Goal: Information Seeking & Learning: Understand process/instructions

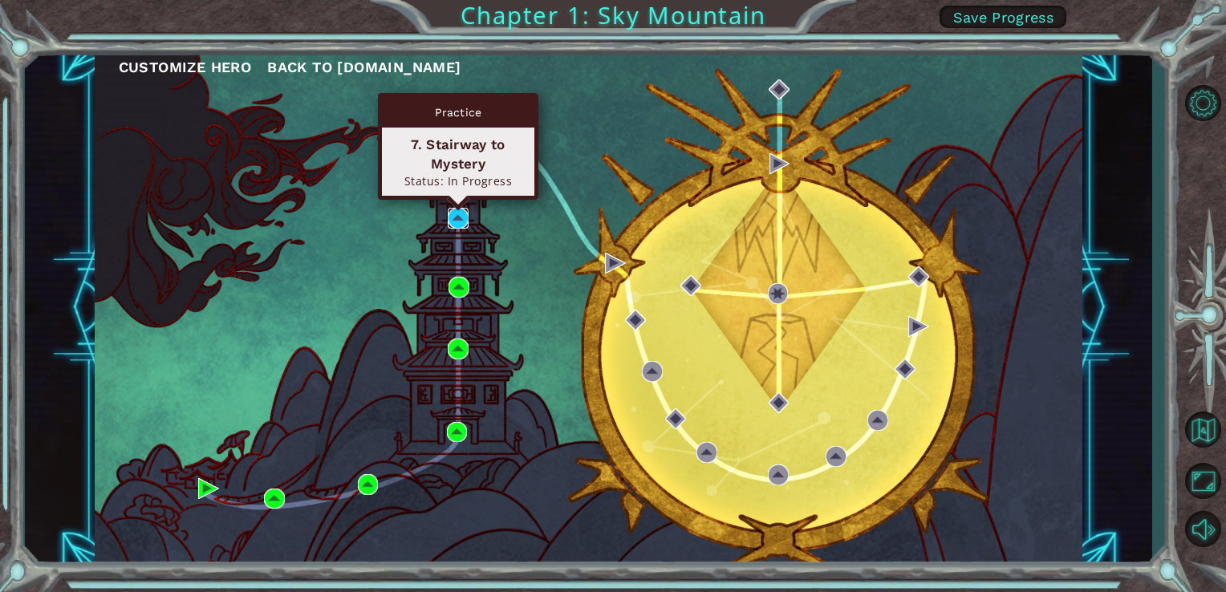
click at [454, 214] on img at bounding box center [458, 218] width 21 height 21
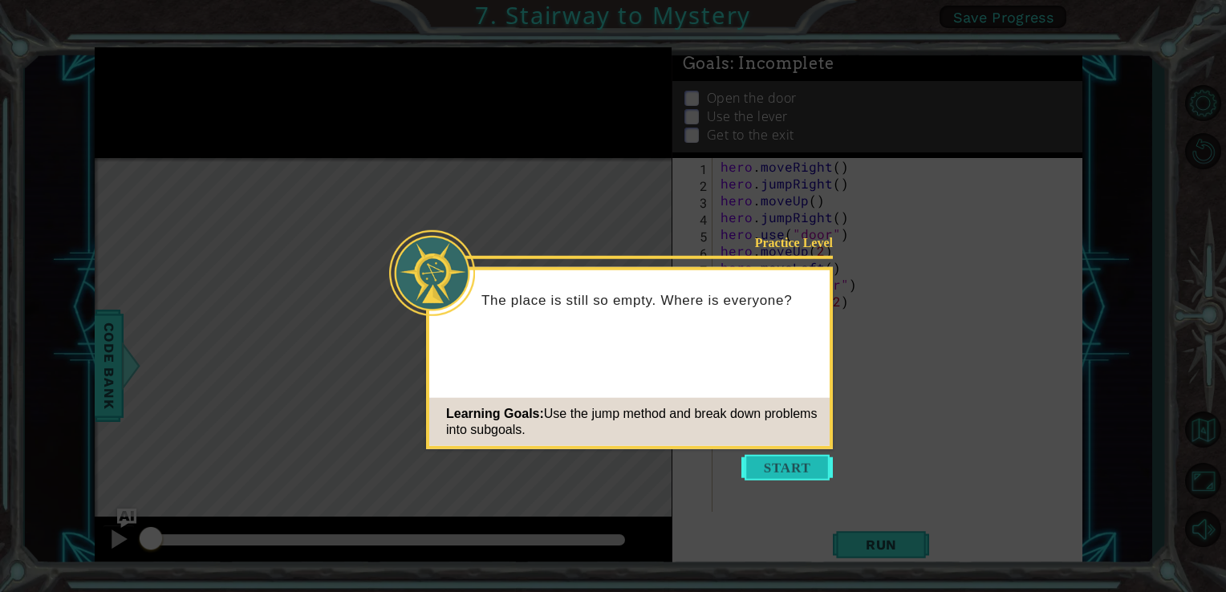
click at [813, 468] on button "Start" at bounding box center [788, 468] width 92 height 26
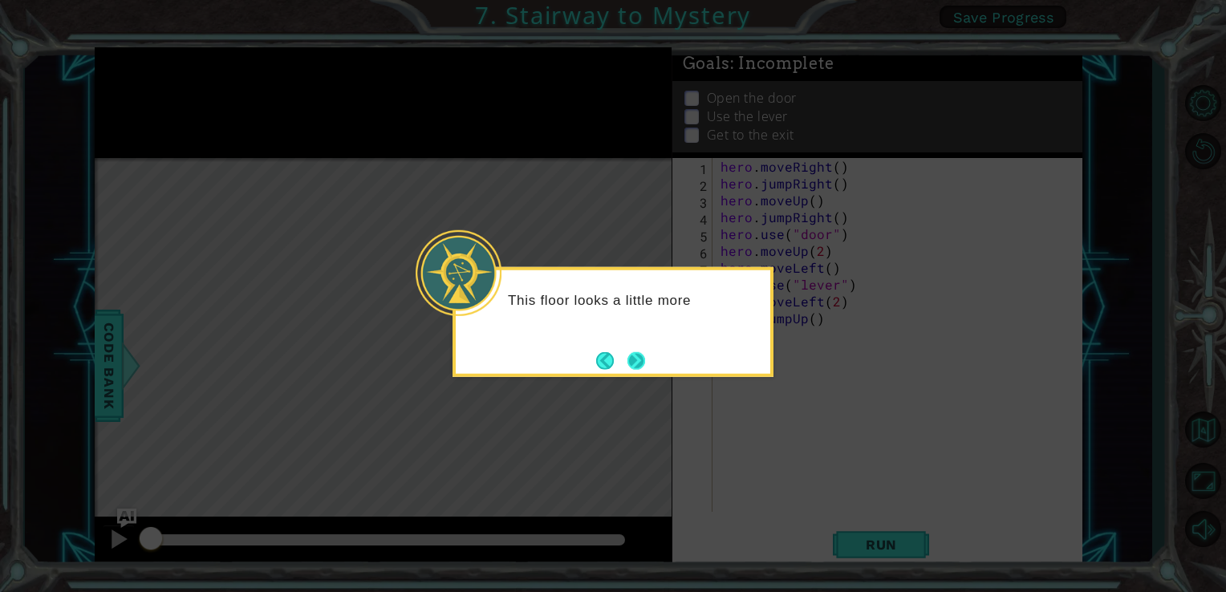
click at [644, 350] on button "Next" at bounding box center [637, 361] width 26 height 26
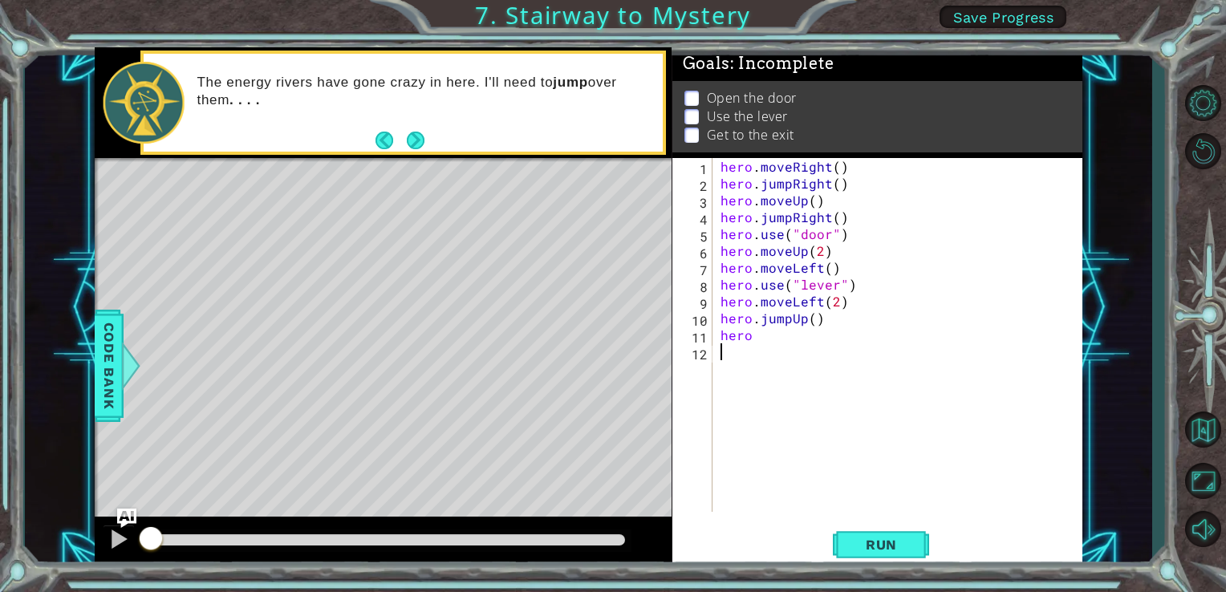
click at [756, 349] on div "hero . moveRight ( ) hero . jumpRight ( ) hero . moveUp ( ) hero . jumpRight ( …" at bounding box center [903, 352] width 370 height 388
click at [756, 342] on div "hero . moveRight ( ) hero . jumpRight ( ) hero . moveUp ( ) hero . jumpRight ( …" at bounding box center [903, 352] width 370 height 388
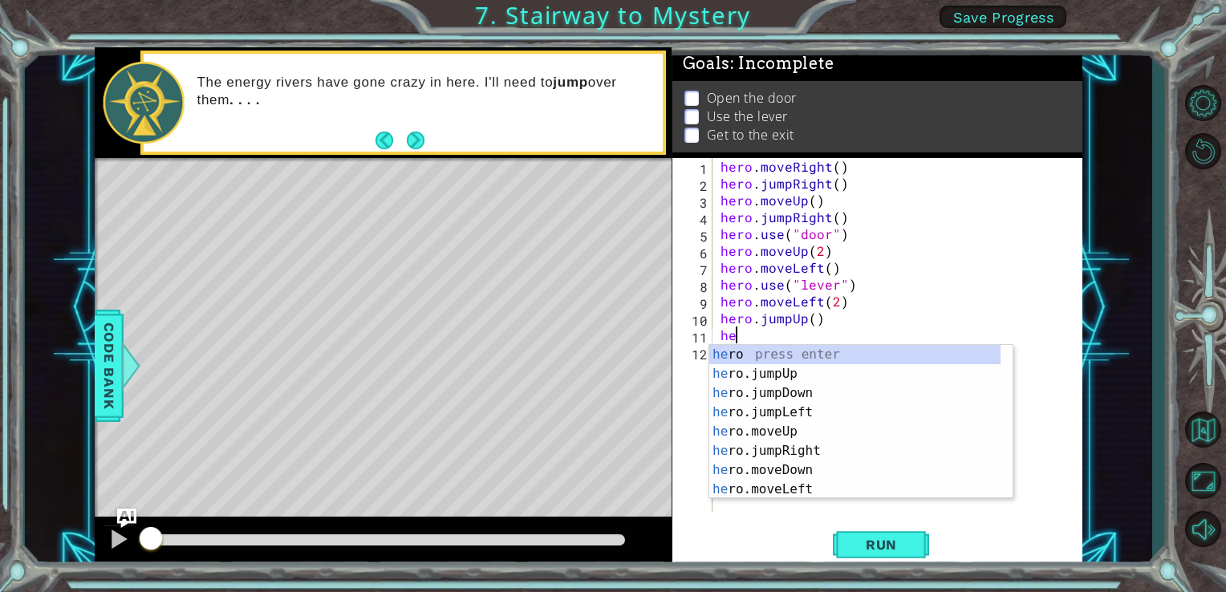
type textarea "h"
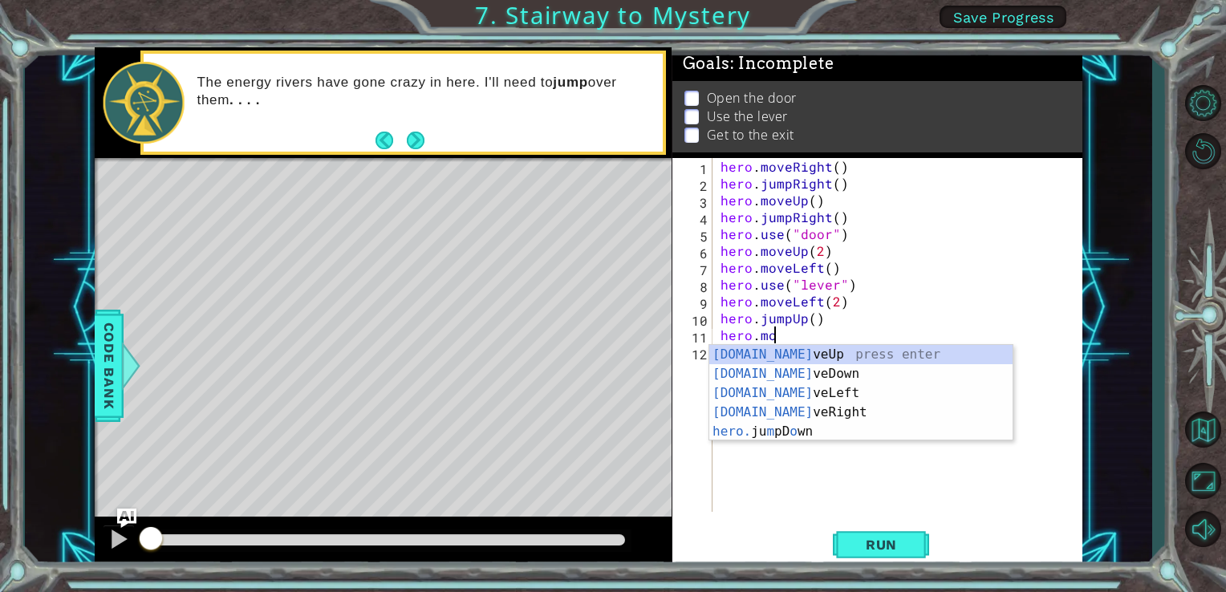
scroll to position [0, 2]
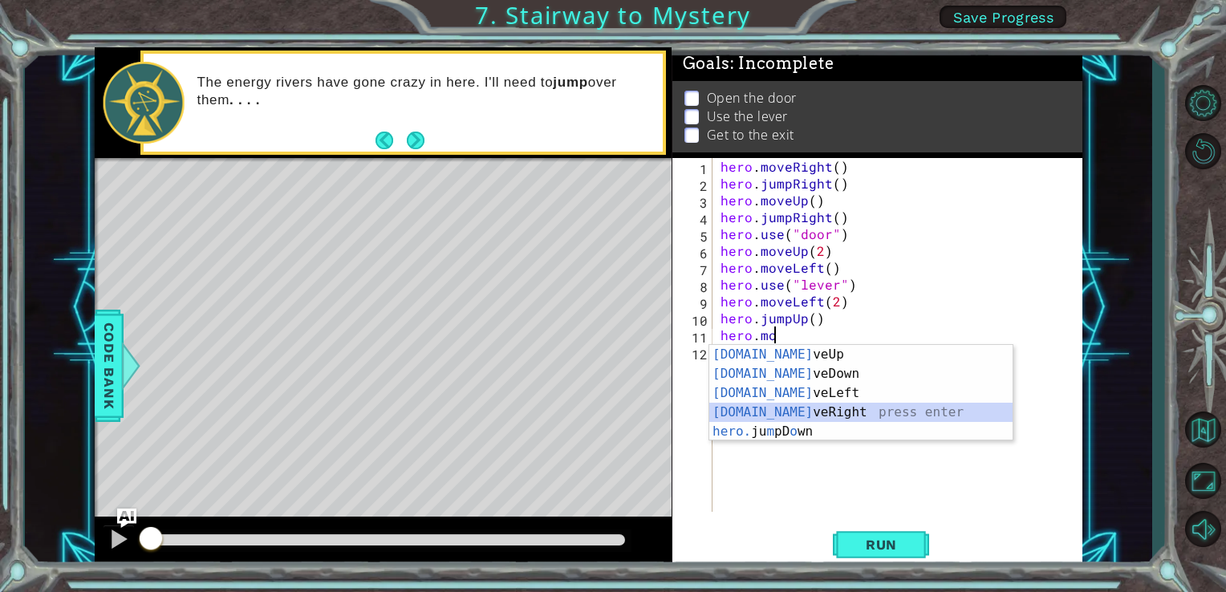
click at [809, 413] on div "[DOMAIN_NAME] veUp press enter [DOMAIN_NAME] veDown press enter [DOMAIN_NAME] v…" at bounding box center [861, 412] width 303 height 135
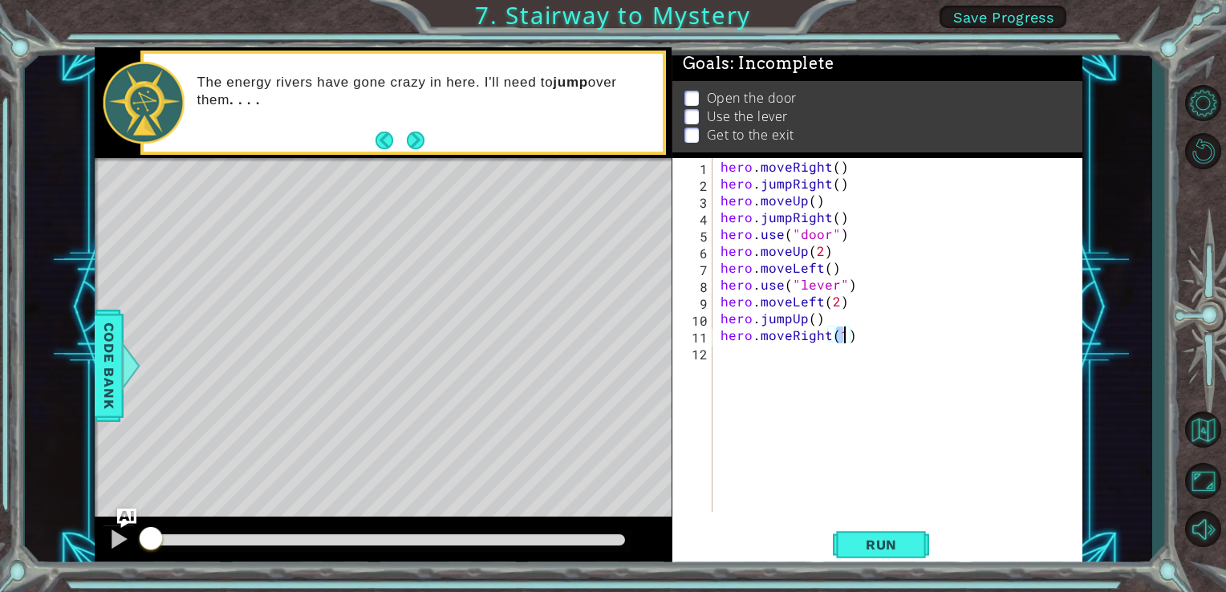
scroll to position [0, 6]
click at [880, 549] on span "Run" at bounding box center [881, 545] width 63 height 16
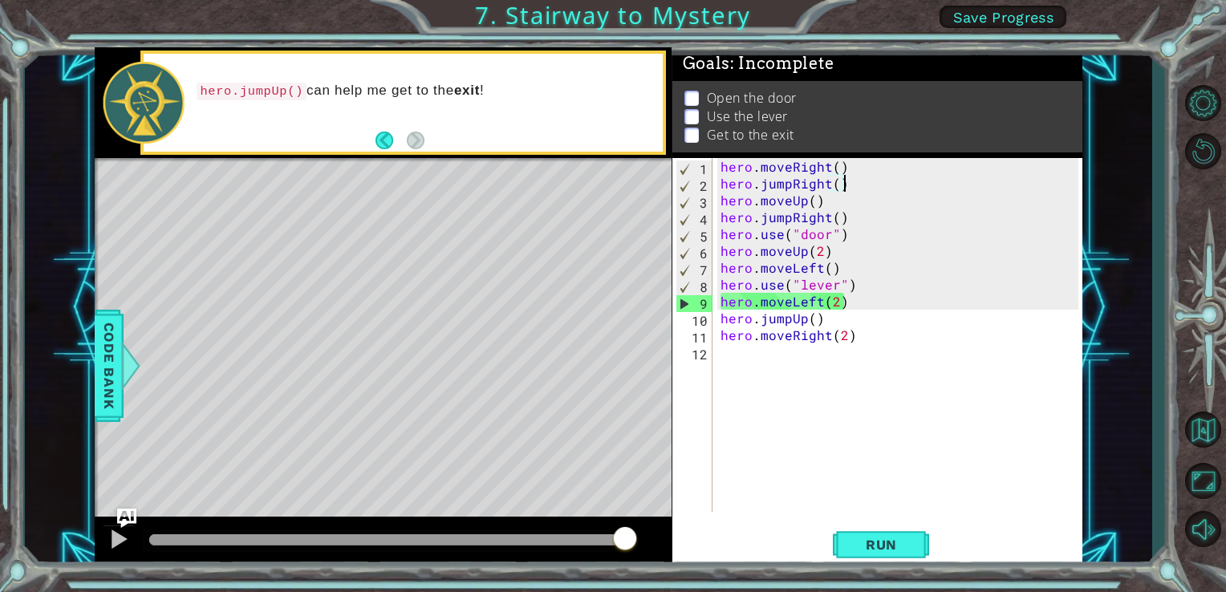
click at [848, 186] on div "hero . moveRight ( ) hero . jumpRight ( ) hero . moveUp ( ) hero . jumpRight ( …" at bounding box center [903, 352] width 370 height 388
click at [848, 223] on div "hero . moveRight ( ) hero . jumpRight ( ) hero . moveUp ( ) hero . jumpRight ( …" at bounding box center [903, 352] width 370 height 388
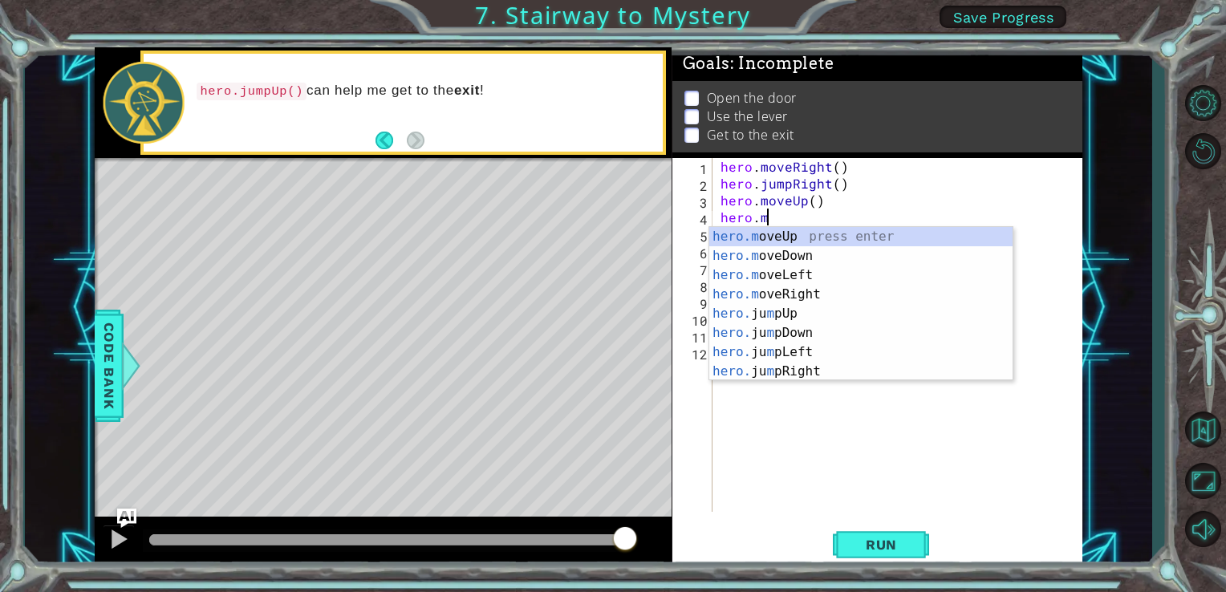
scroll to position [0, 2]
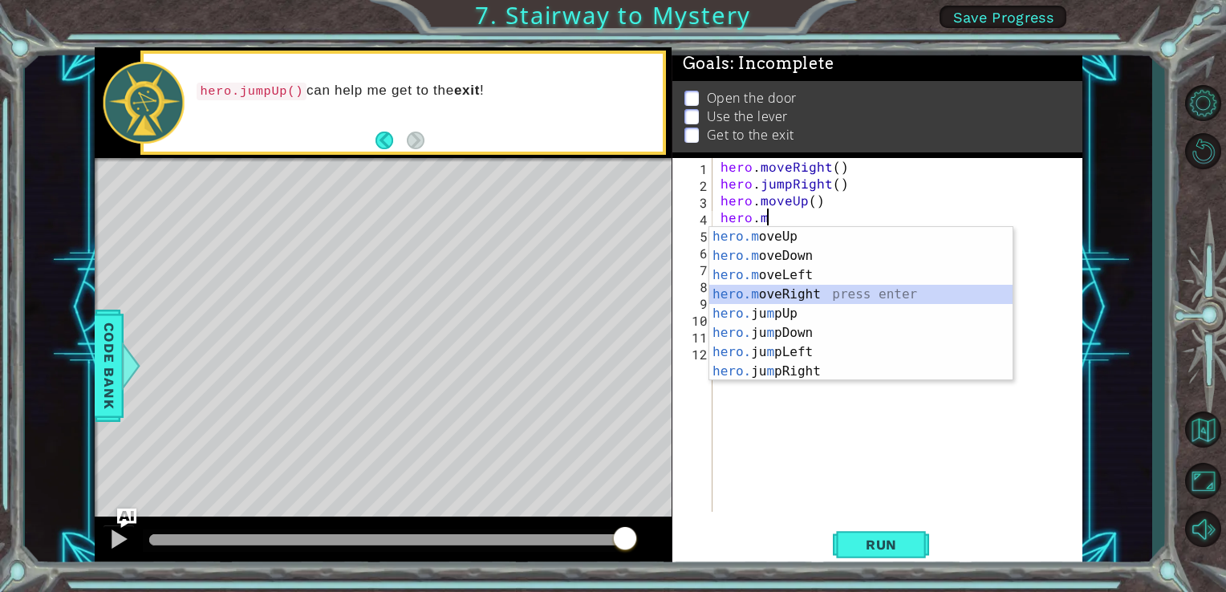
click at [800, 301] on div "hero.m oveUp press enter hero.m oveDown press enter hero.m oveLeft press enter …" at bounding box center [861, 323] width 303 height 193
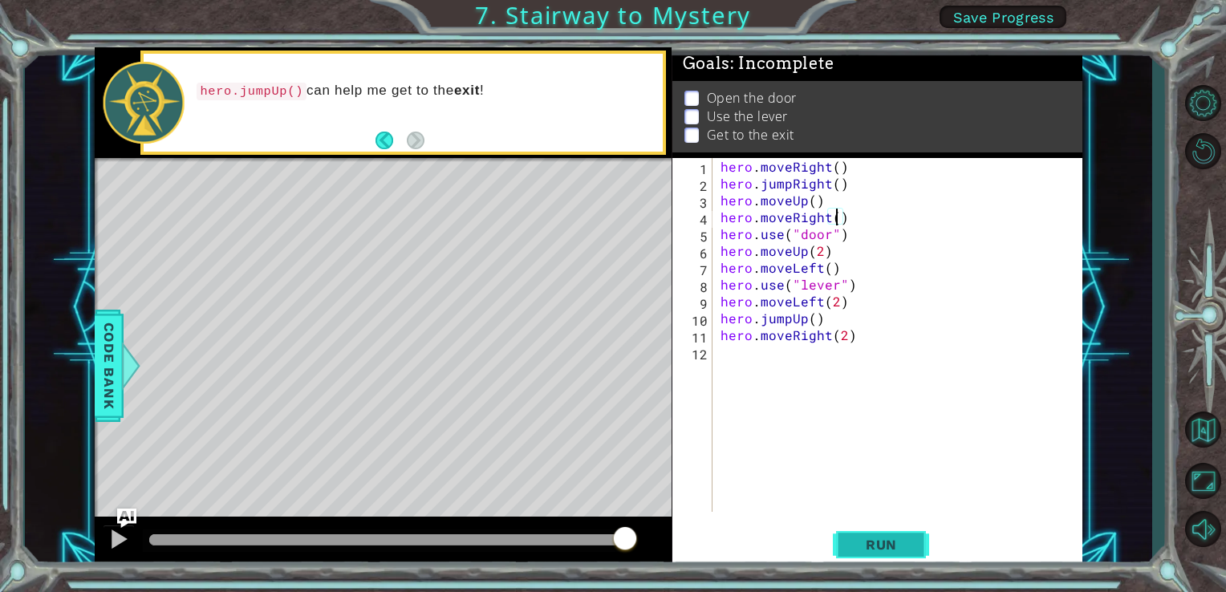
type textarea "hero.moveRight()"
click at [873, 542] on span "Run" at bounding box center [881, 545] width 63 height 16
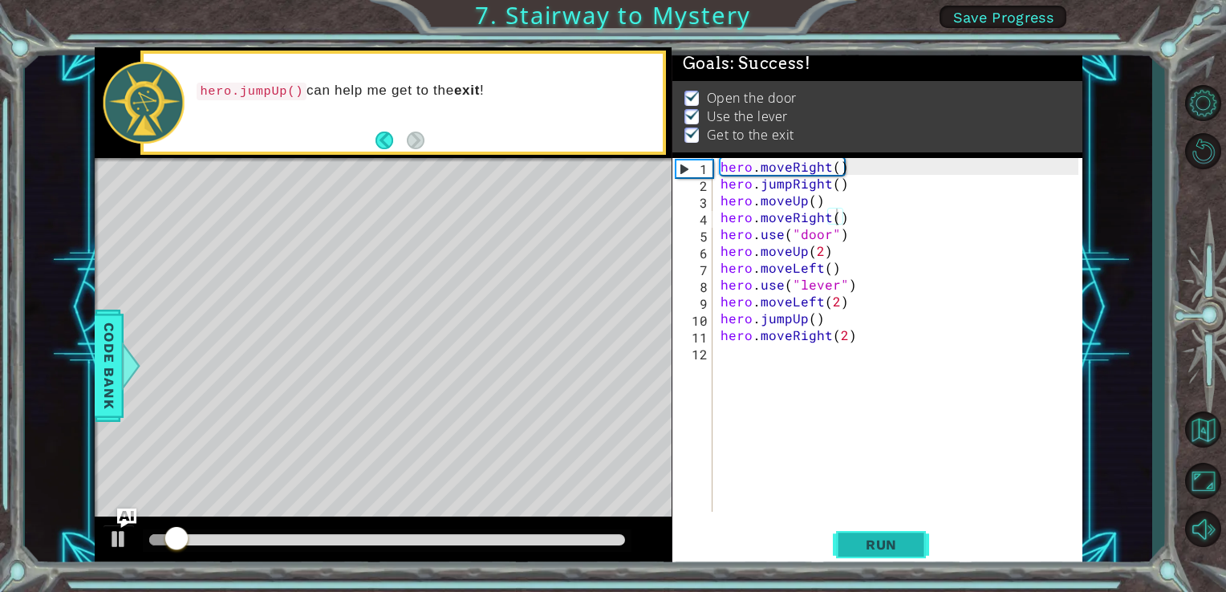
click at [873, 542] on span "Run" at bounding box center [881, 545] width 63 height 16
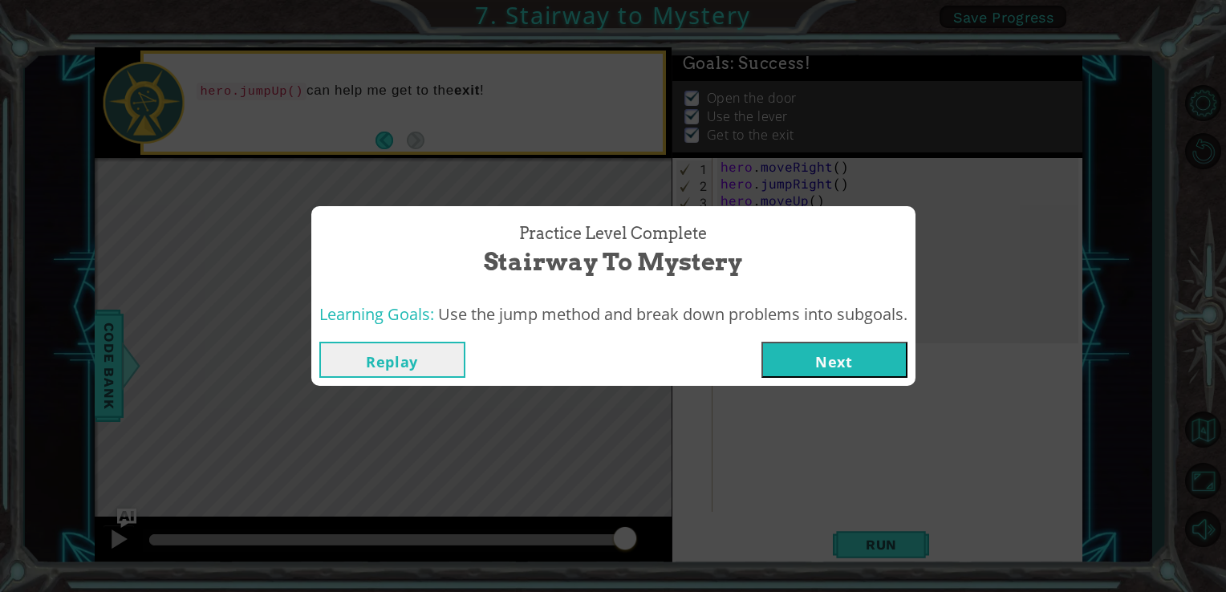
click at [840, 361] on button "Next" at bounding box center [835, 360] width 146 height 36
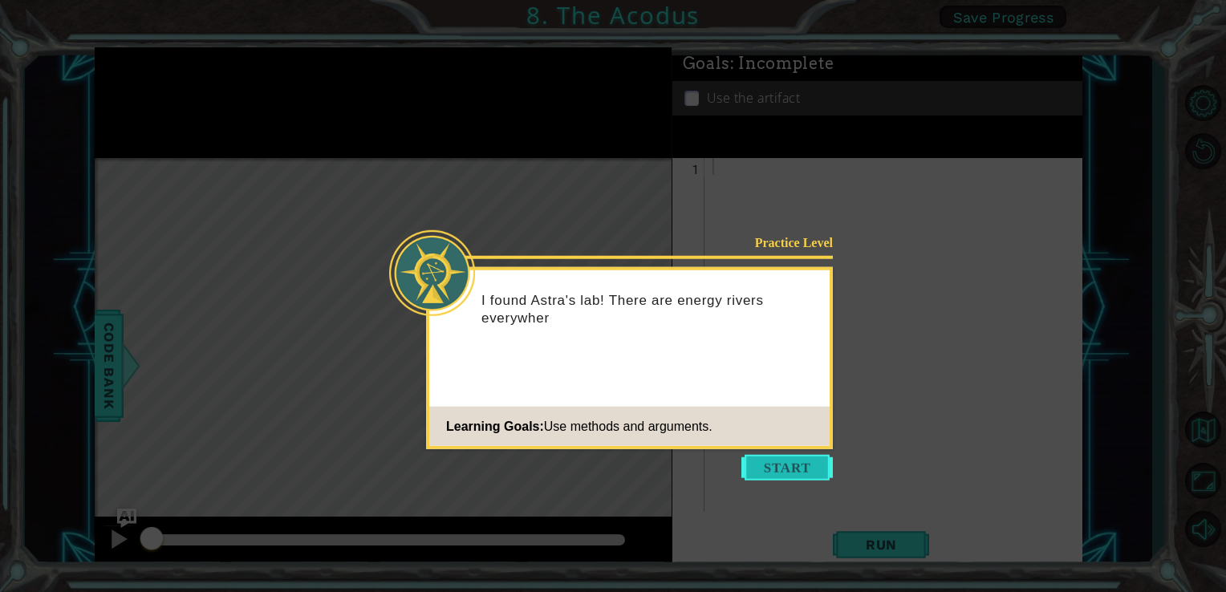
click at [799, 464] on button "Start" at bounding box center [788, 468] width 92 height 26
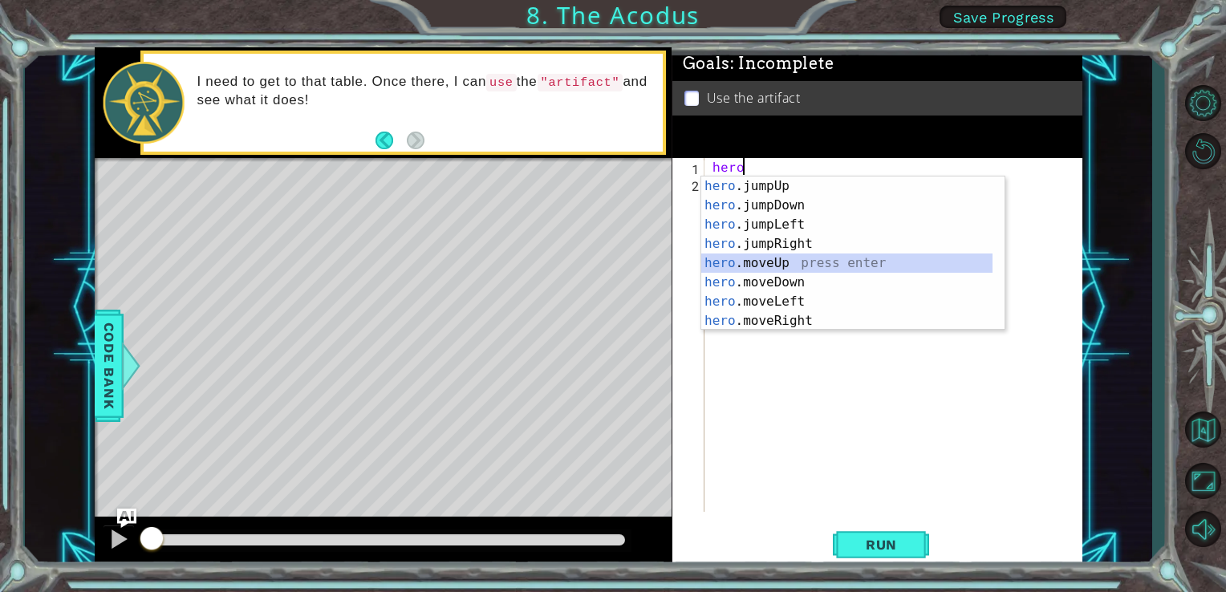
click at [797, 262] on div "hero .jumpUp press enter hero .jumpDown press enter hero .jumpLeft press enter …" at bounding box center [847, 273] width 291 height 193
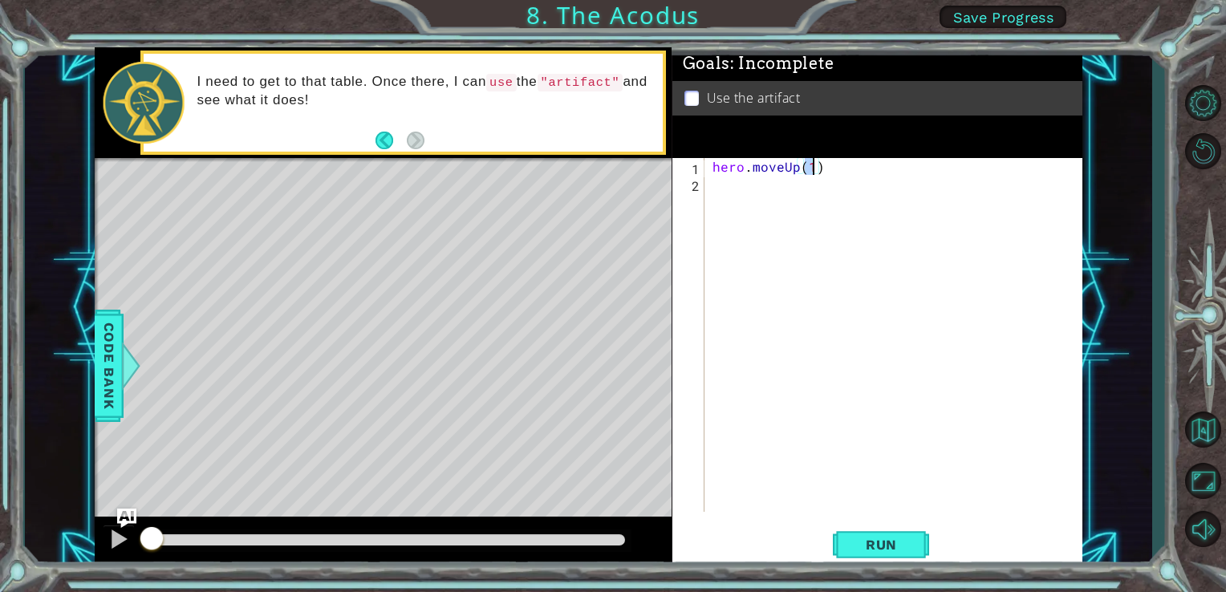
type textarea "hero.moveUp(2)"
click at [717, 193] on div "hero . moveUp ( 2 )" at bounding box center [899, 352] width 378 height 388
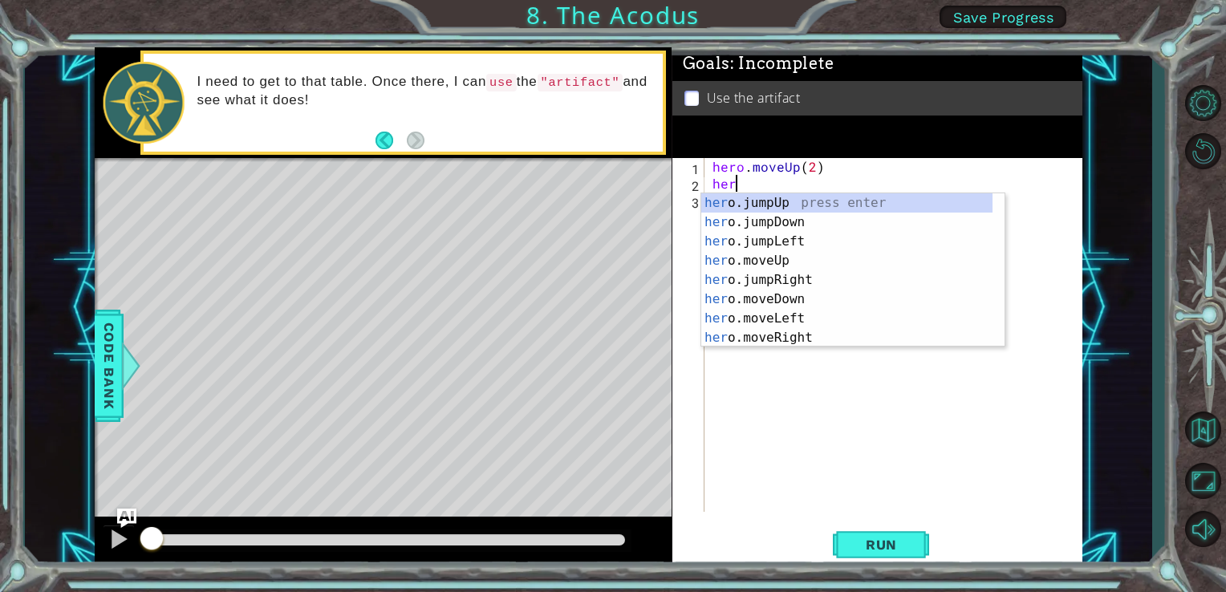
scroll to position [0, 0]
type textarea "hero"
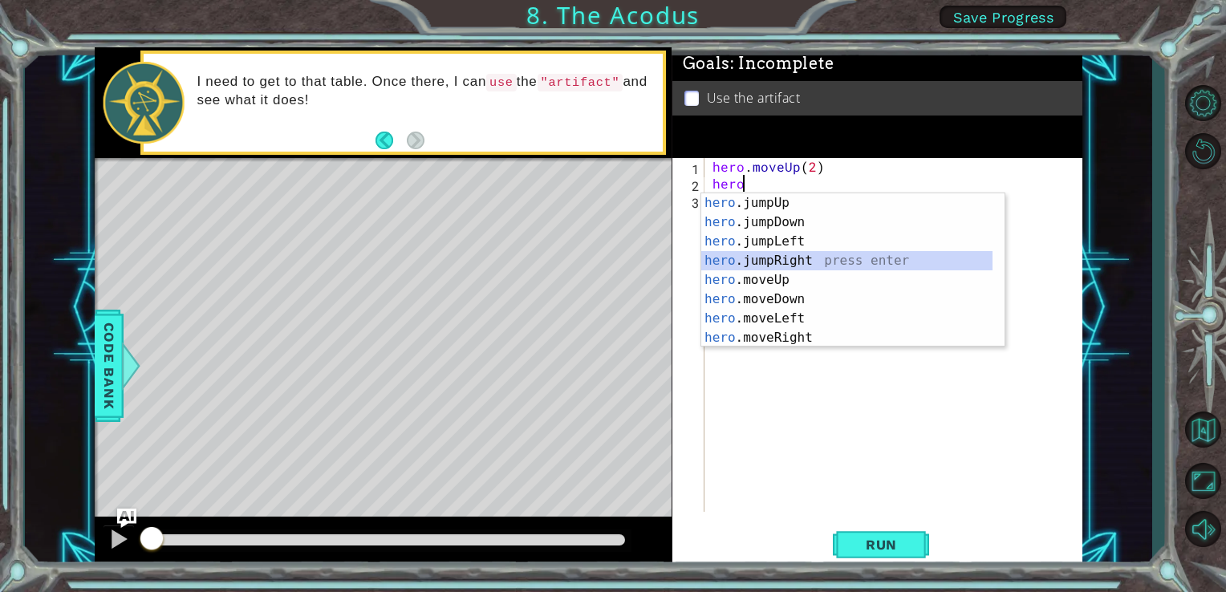
click at [785, 262] on div "hero .jumpUp press enter hero .jumpDown press enter hero .jumpLeft press enter …" at bounding box center [847, 289] width 291 height 193
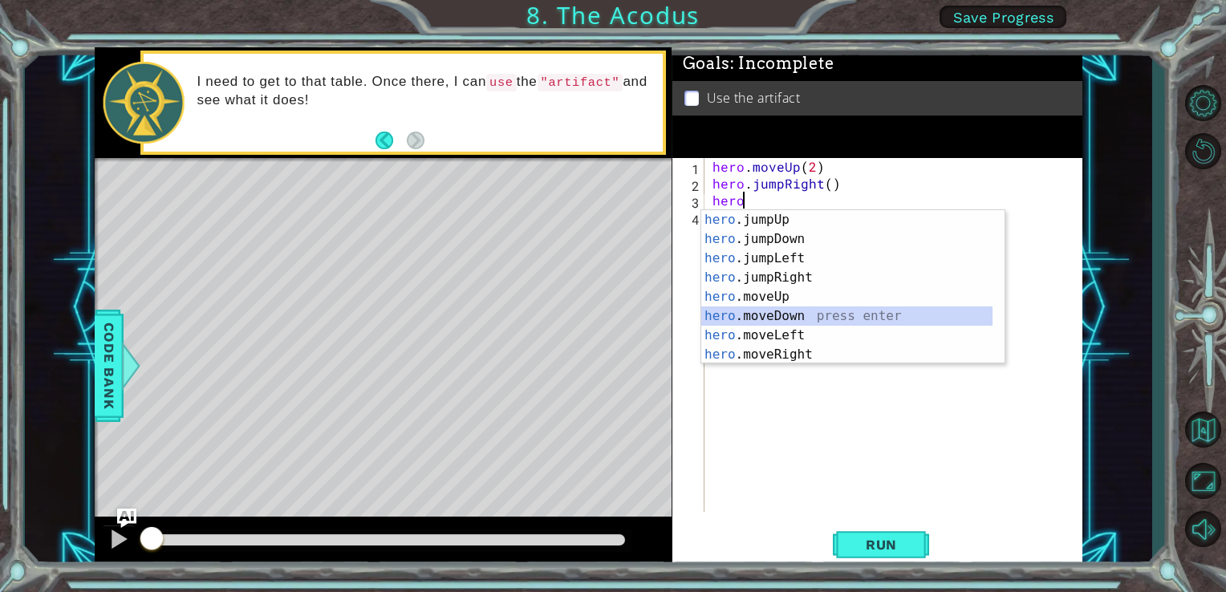
click at [797, 316] on div "hero .jumpUp press enter hero .jumpDown press enter hero .jumpLeft press enter …" at bounding box center [847, 306] width 291 height 193
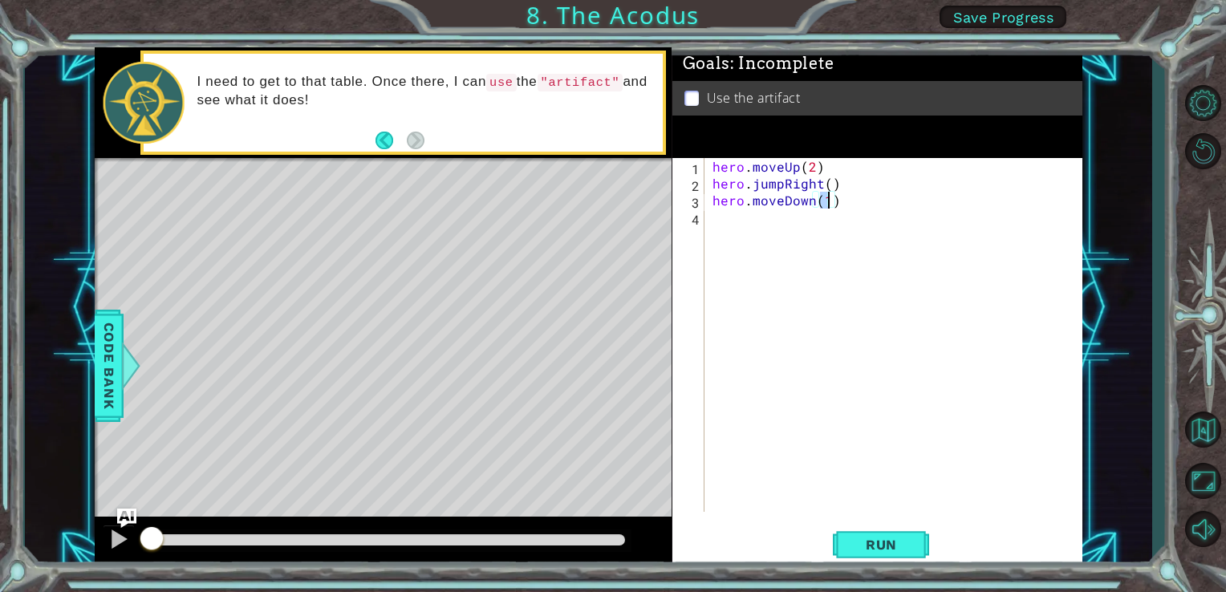
type textarea "hero.moveDown(3)"
click at [711, 228] on div "hero . moveUp ( 2 ) hero . jumpRight ( ) hero . moveDown ( 3 )" at bounding box center [899, 352] width 378 height 388
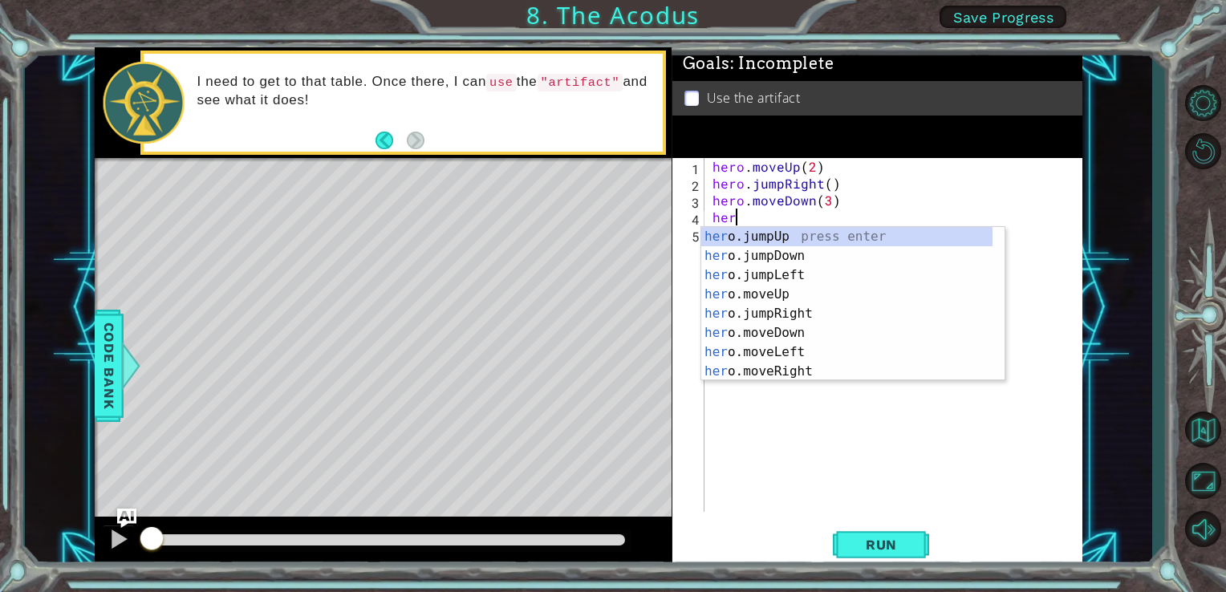
scroll to position [0, 0]
type textarea "hero"
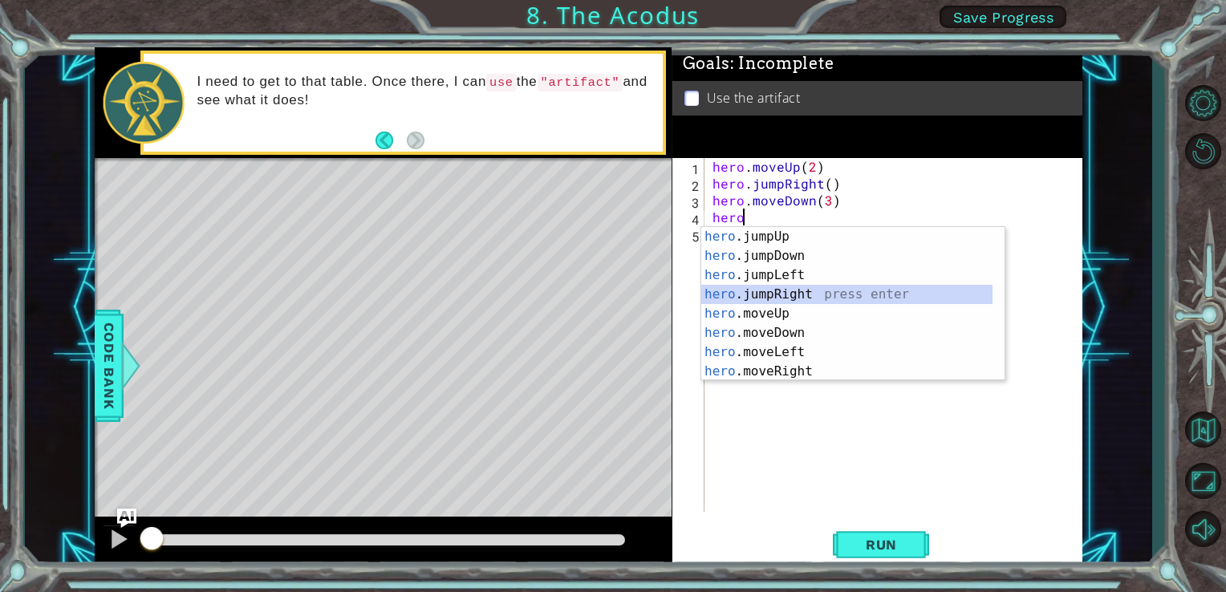
click at [793, 291] on div "hero .jumpUp press enter hero .jumpDown press enter hero .jumpLeft press enter …" at bounding box center [847, 323] width 291 height 193
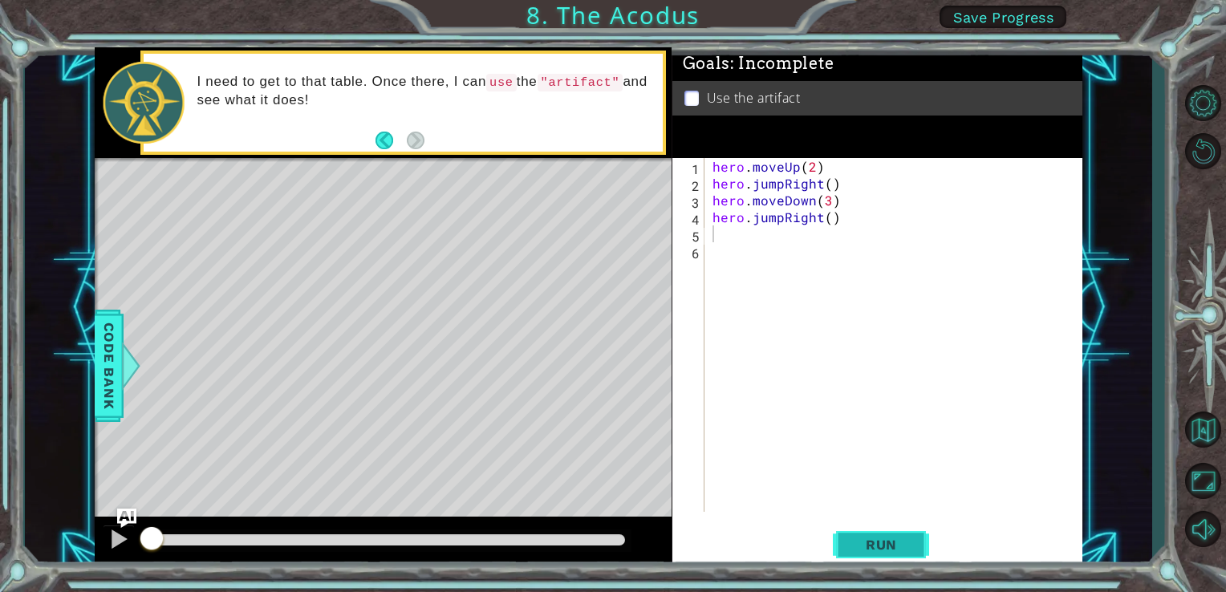
click at [866, 547] on span "Run" at bounding box center [881, 545] width 63 height 16
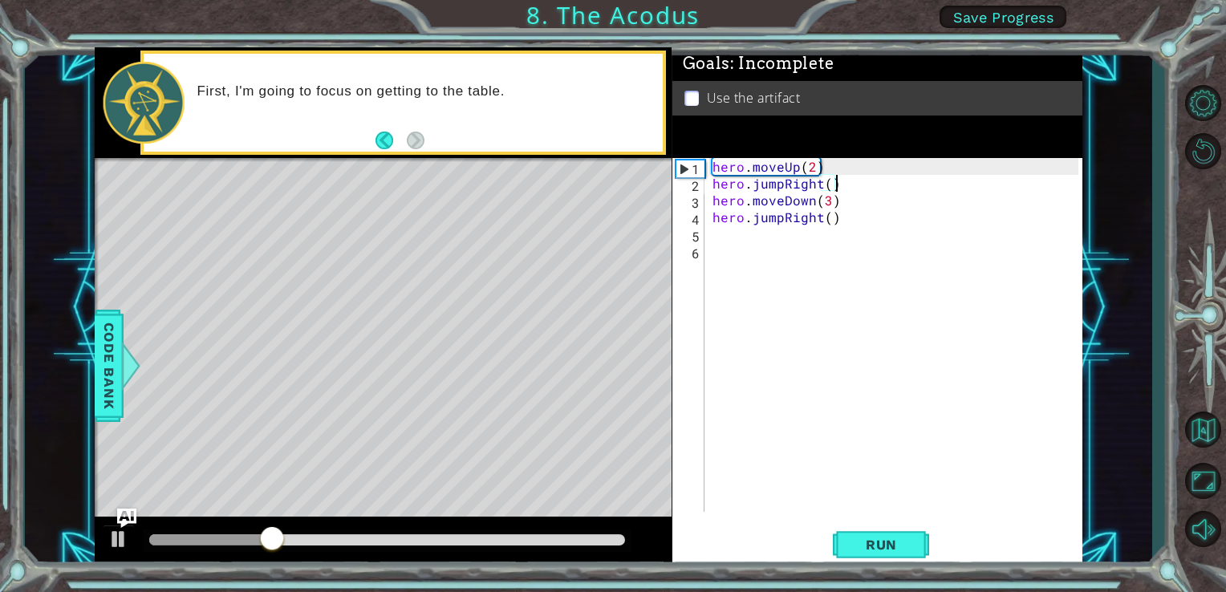
click at [848, 182] on div "hero . moveUp ( 2 ) hero . jumpRight ( ) hero . moveDown ( 3 ) hero . jumpRight…" at bounding box center [899, 352] width 378 height 388
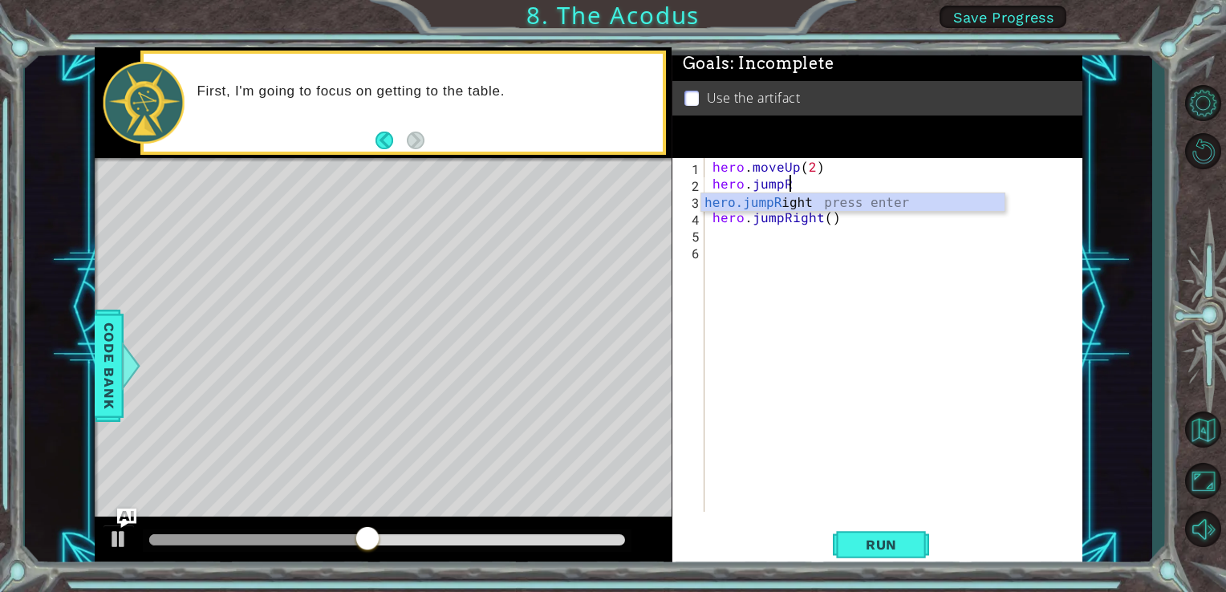
type textarea "hero.jump"
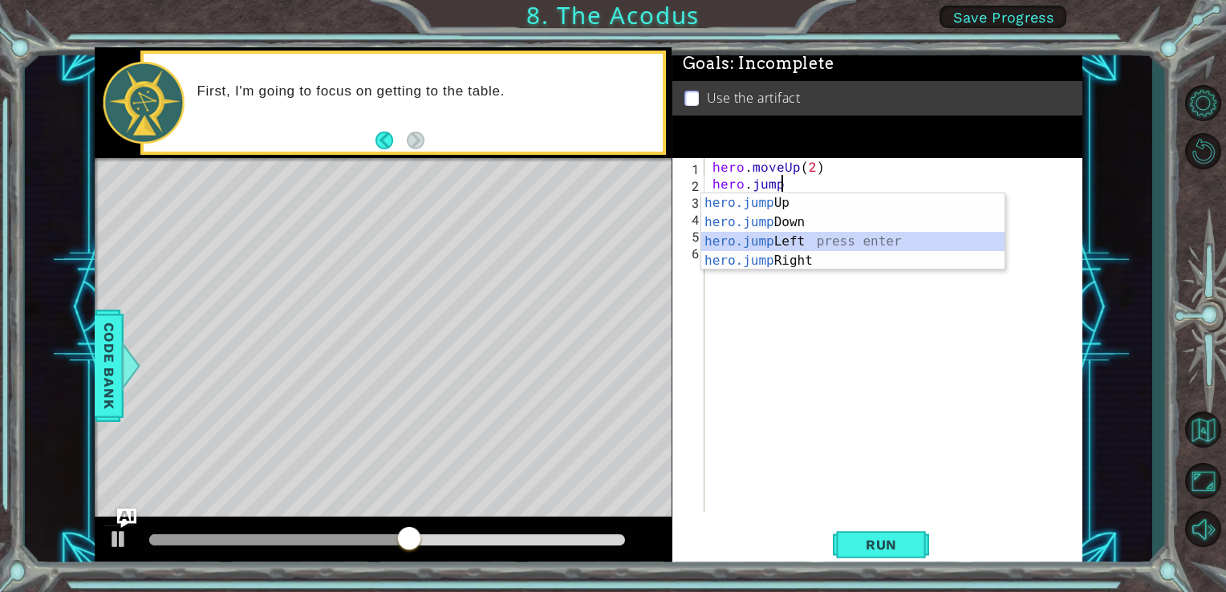
click at [783, 246] on div "hero.jump Up press enter hero.jump Down press enter hero.jump Left press enter …" at bounding box center [853, 251] width 303 height 116
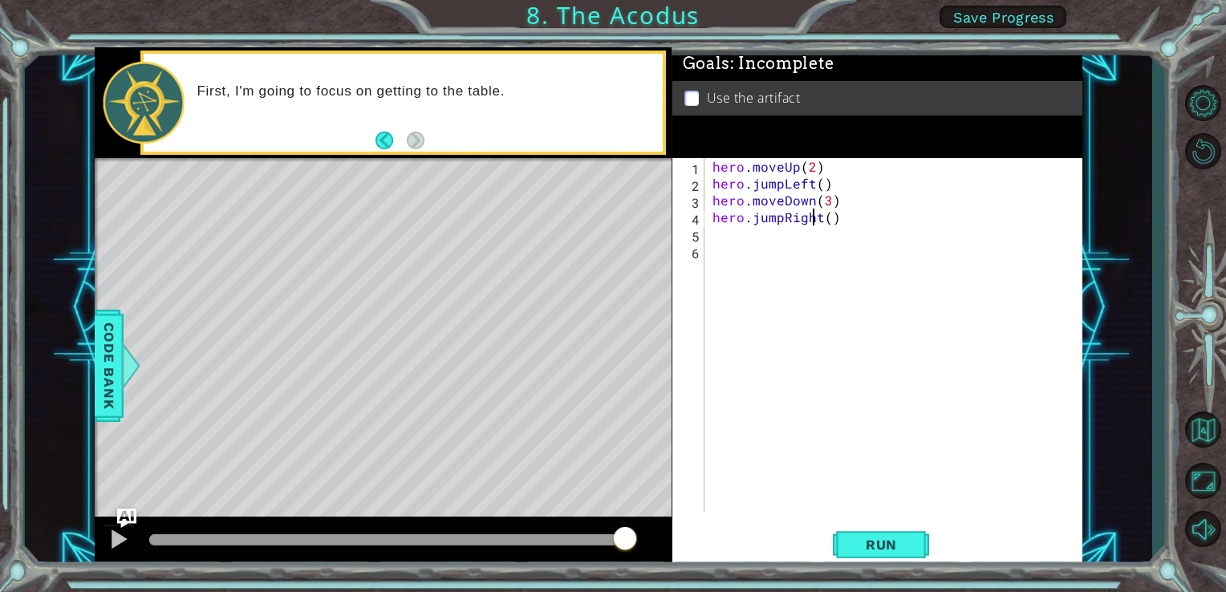
click at [816, 225] on div "hero . moveUp ( 2 ) hero . jumpLeft ( ) hero . moveDown ( 3 ) hero . jumpRight …" at bounding box center [899, 352] width 378 height 388
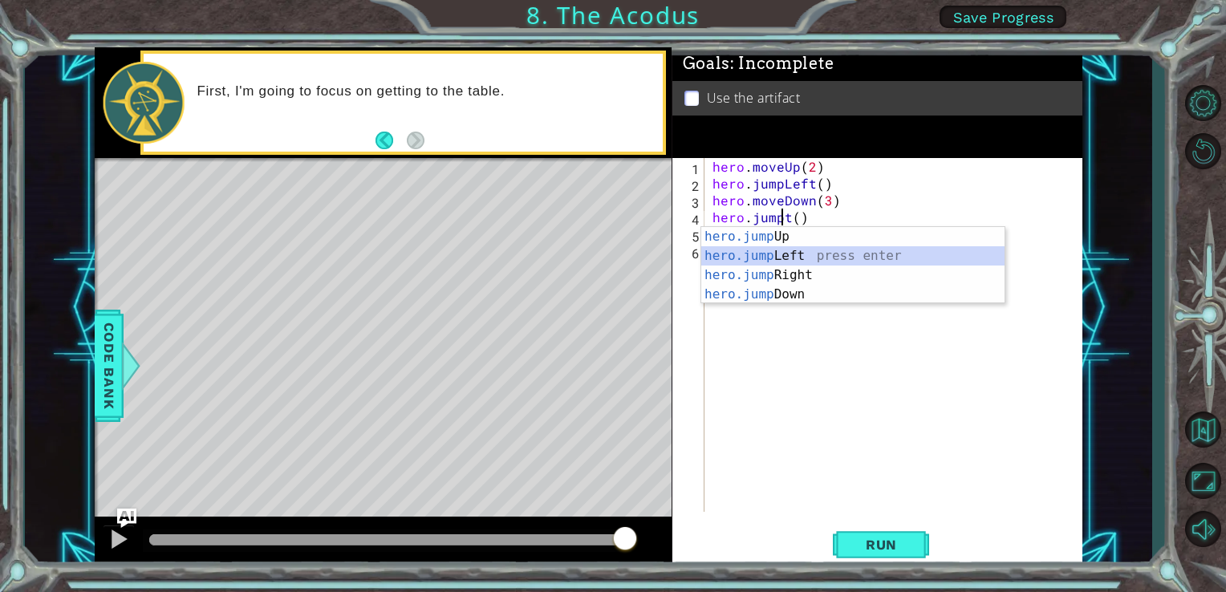
click at [796, 252] on div "hero.jump Up press enter hero.jump Left press enter hero.jump Right press enter…" at bounding box center [853, 285] width 303 height 116
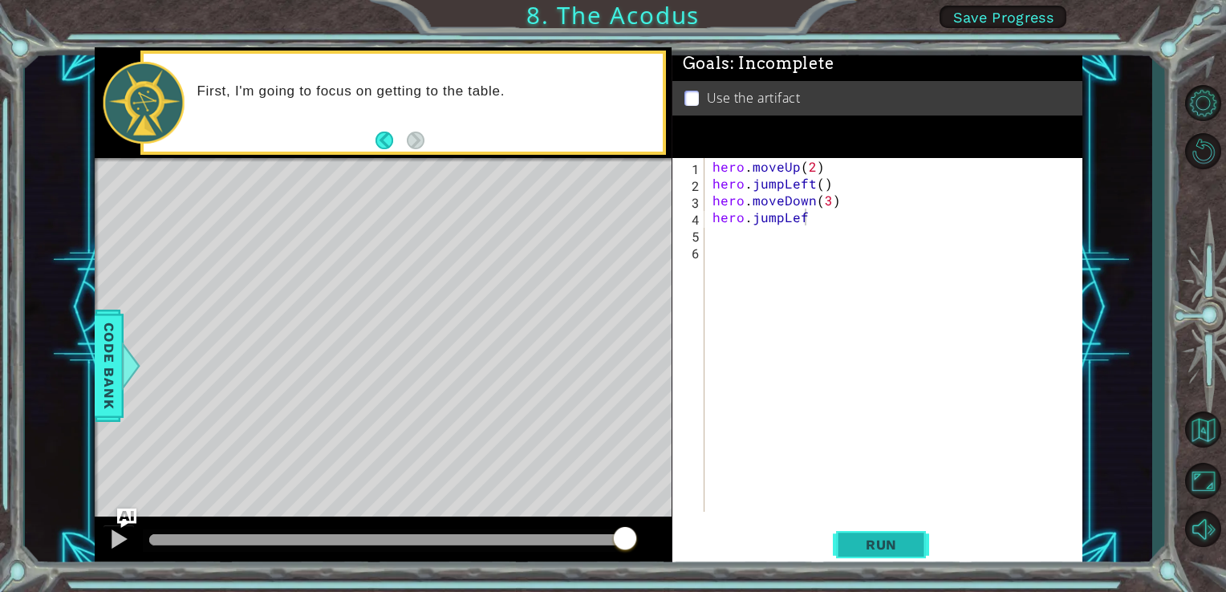
click at [855, 541] on span "Run" at bounding box center [881, 545] width 63 height 16
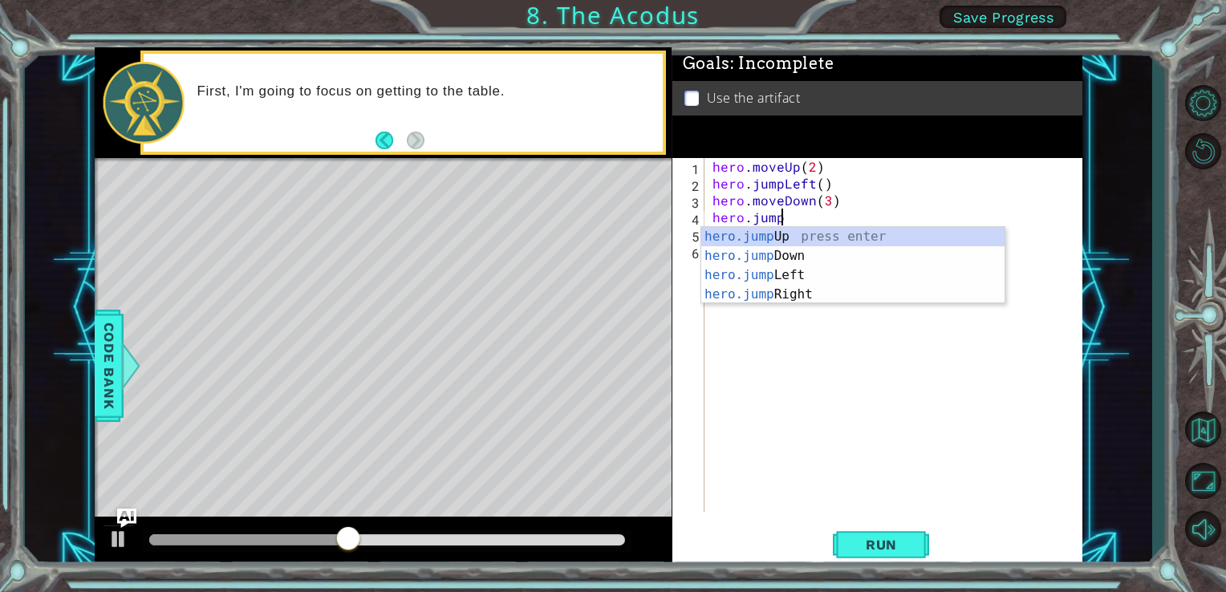
type textarea "hero.jum"
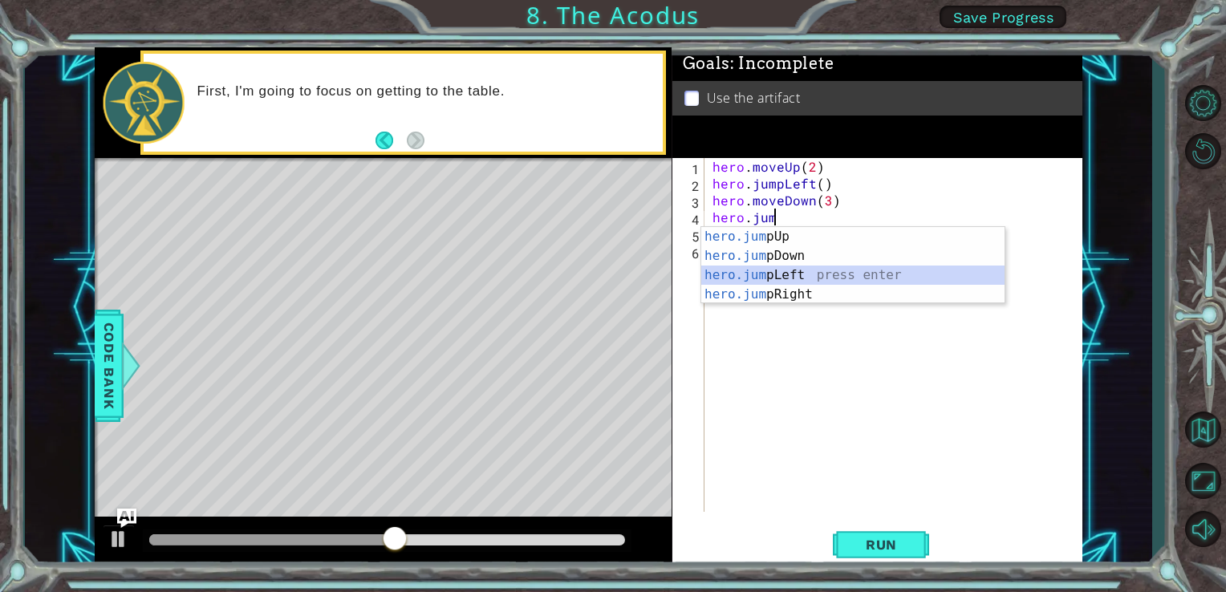
click at [755, 273] on div "hero.jum pUp press enter hero.jum pDown press enter hero.jum pLeft press enter …" at bounding box center [853, 285] width 303 height 116
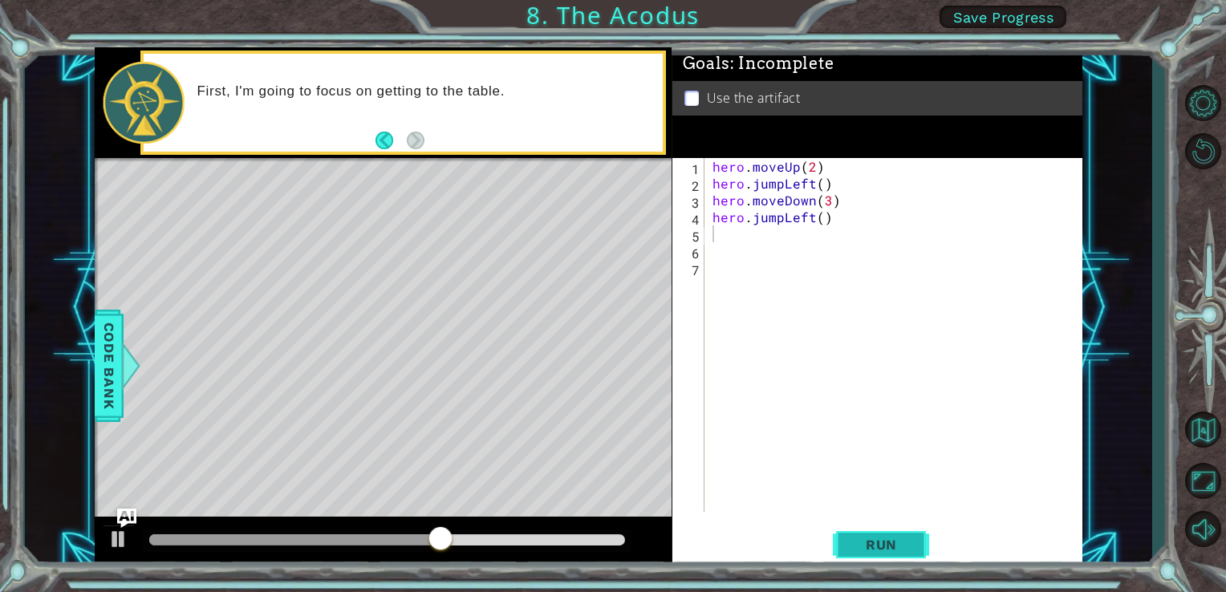
click at [877, 550] on span "Run" at bounding box center [881, 545] width 63 height 16
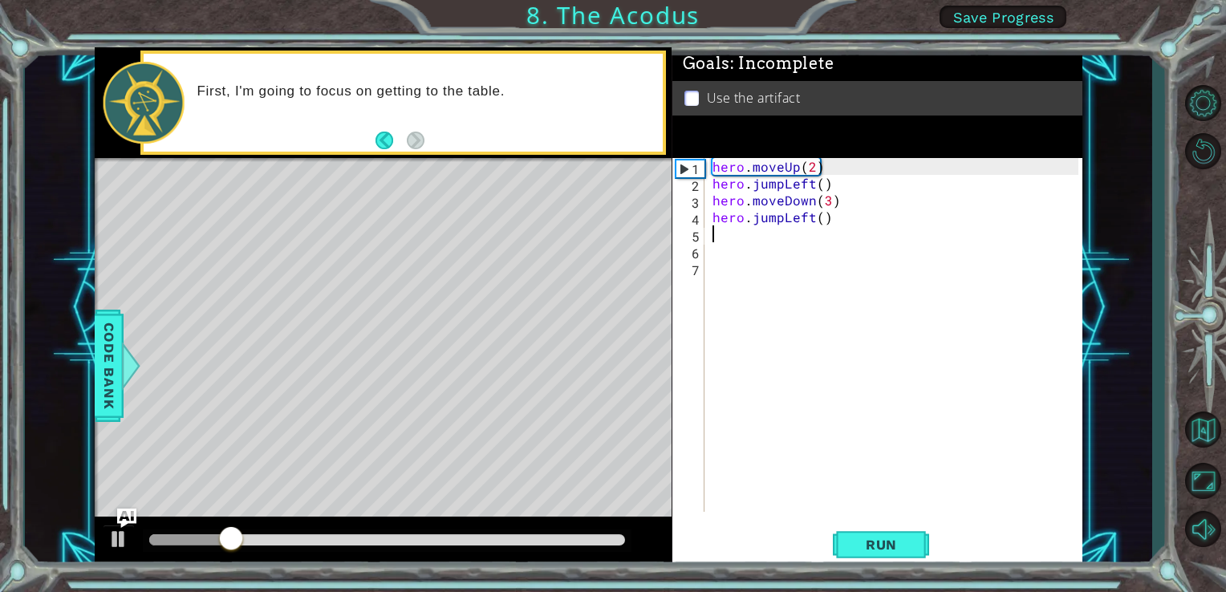
click at [830, 183] on div "hero . moveUp ( 2 ) hero . jumpLeft ( ) hero . moveDown ( 3 ) hero . jumpLeft (…" at bounding box center [899, 352] width 378 height 388
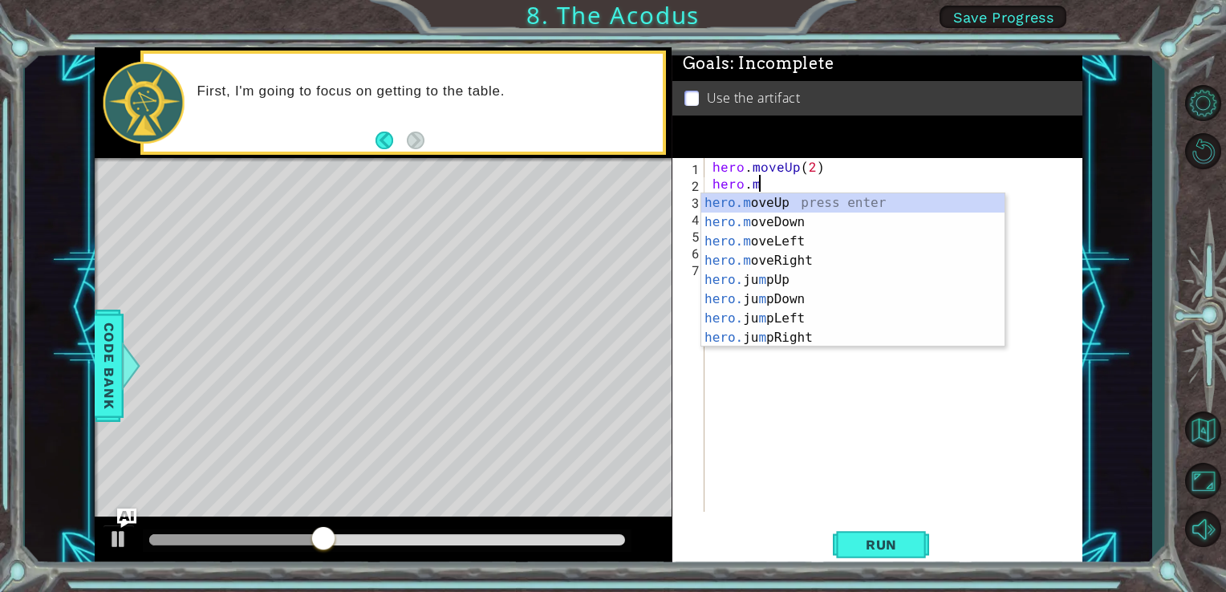
scroll to position [0, 2]
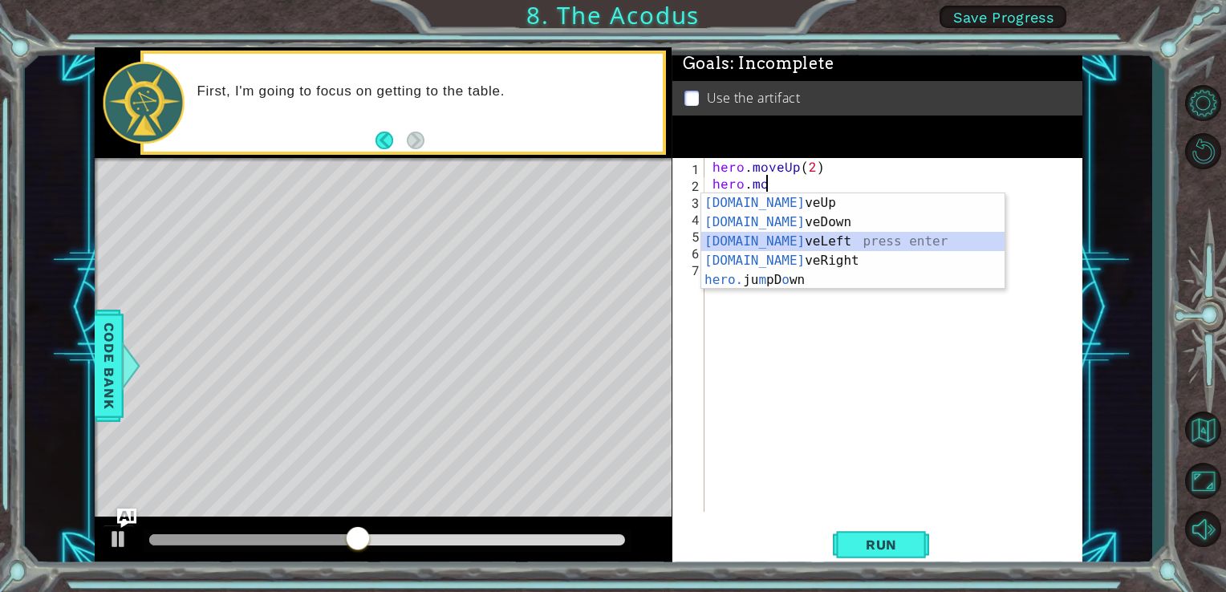
click at [794, 237] on div "[DOMAIN_NAME] veUp press enter [DOMAIN_NAME] veDown press enter [DOMAIN_NAME] v…" at bounding box center [853, 260] width 303 height 135
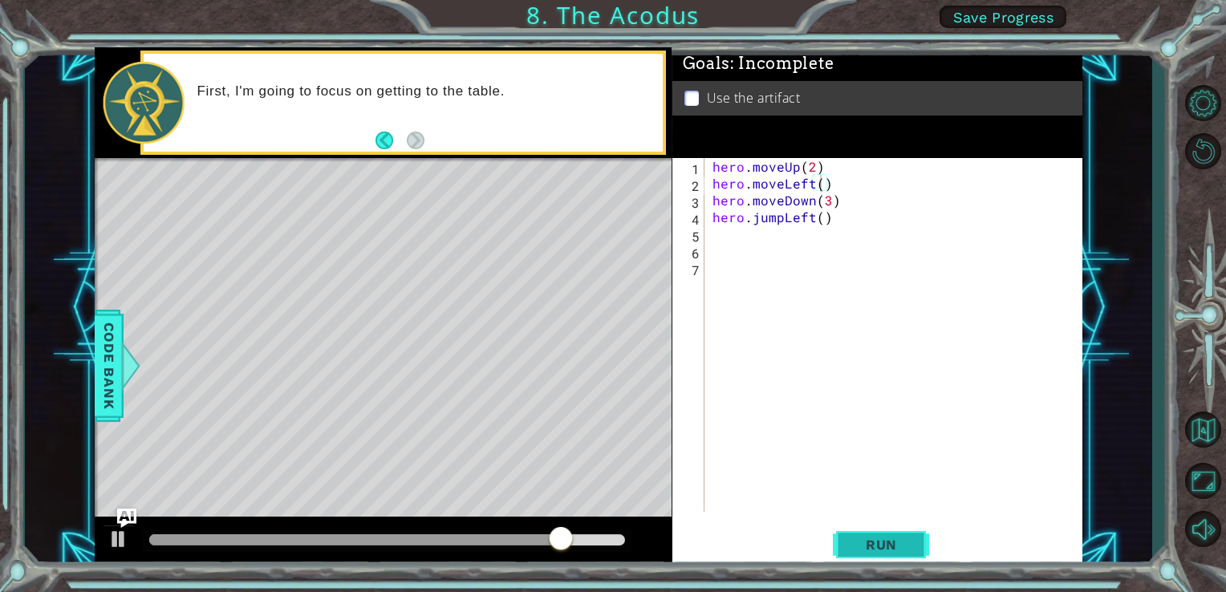
click at [847, 541] on button "Run" at bounding box center [881, 544] width 96 height 41
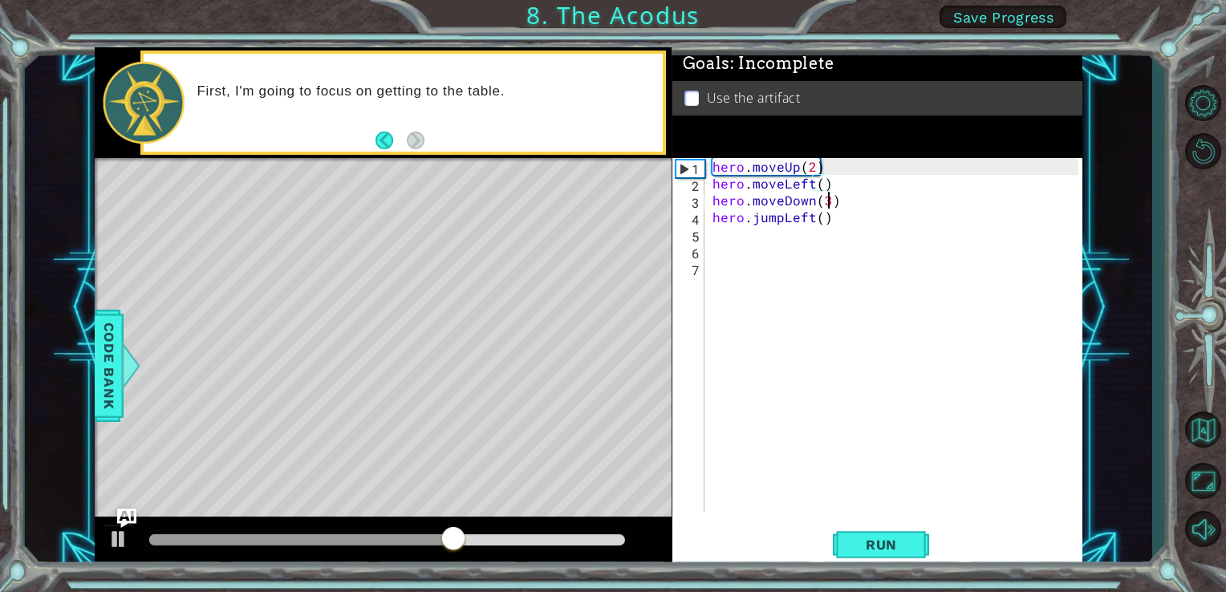
click at [830, 201] on div "hero . moveUp ( 2 ) hero . moveLeft ( ) hero . moveDown ( 3 ) hero . jumpLeft (…" at bounding box center [899, 352] width 378 height 388
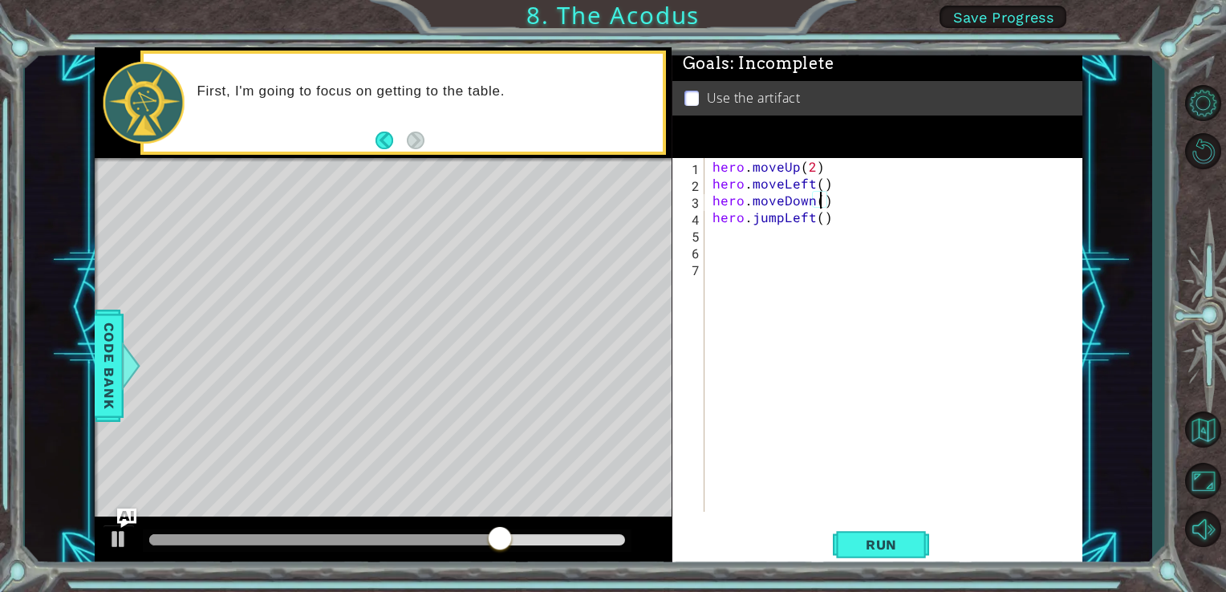
type textarea "hero.moveDown(2)"
click at [727, 241] on div "hero . moveUp ( 2 ) hero . moveLeft ( ) hero . moveDown ( 2 ) hero . jumpLeft (…" at bounding box center [899, 352] width 378 height 388
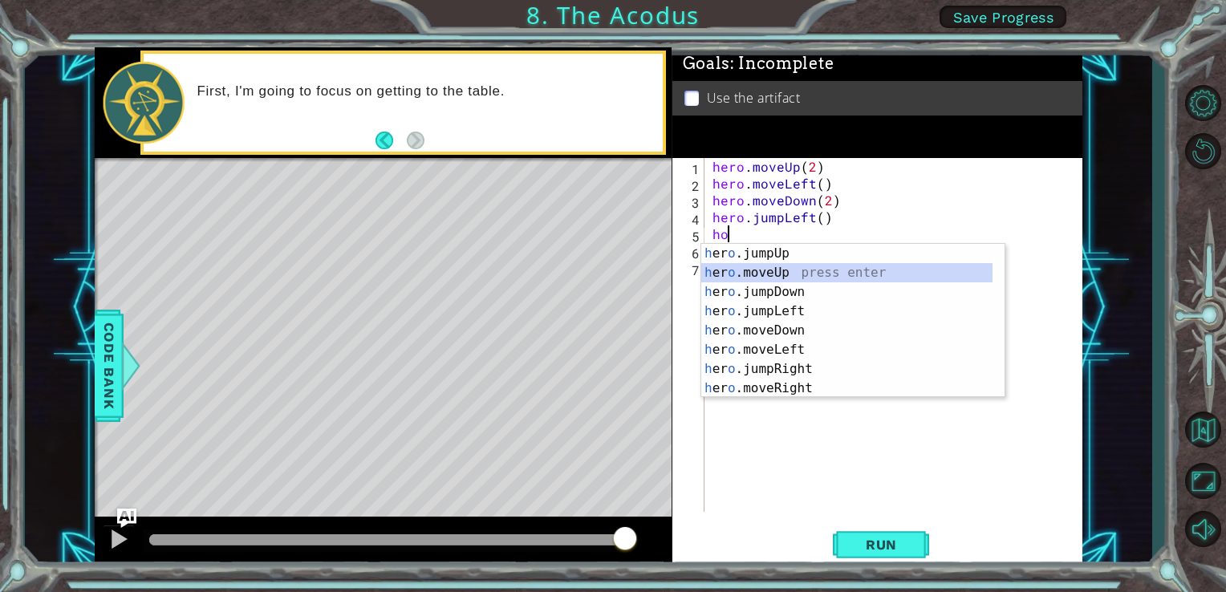
click at [785, 270] on div "h [PERSON_NAME]jumpUp press enter h [PERSON_NAME]moveUp press enter h [PERSON_N…" at bounding box center [847, 340] width 291 height 193
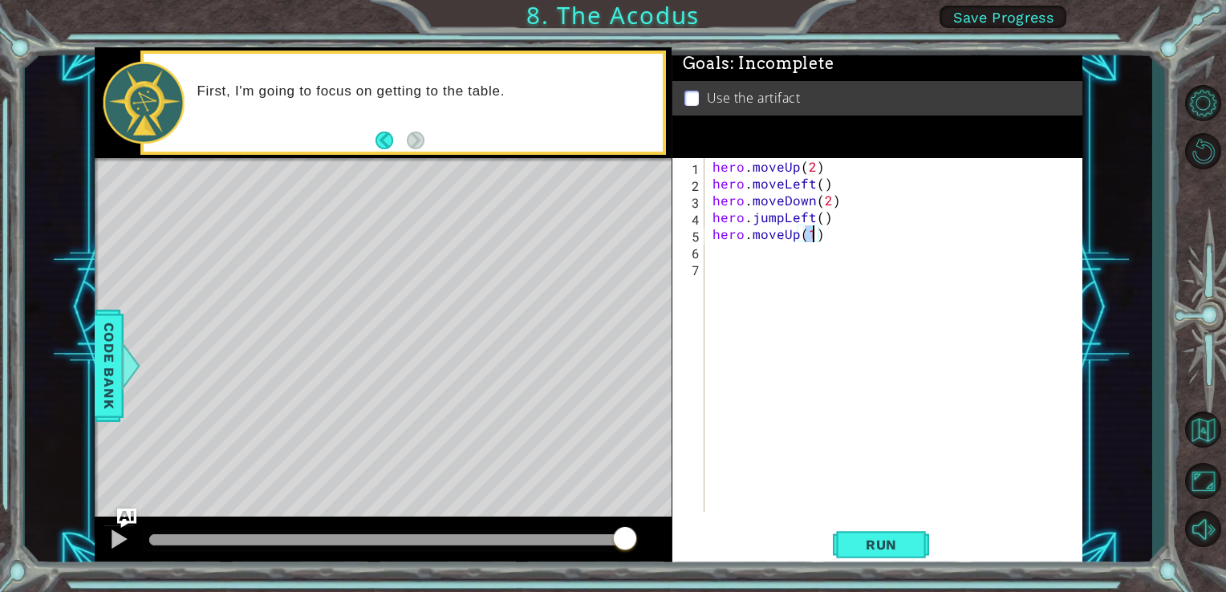
type textarea "hero.moveUp(2)"
click at [727, 255] on div "hero . moveUp ( 2 ) hero . moveLeft ( ) hero . moveDown ( 2 ) hero . jumpLeft (…" at bounding box center [899, 352] width 378 height 388
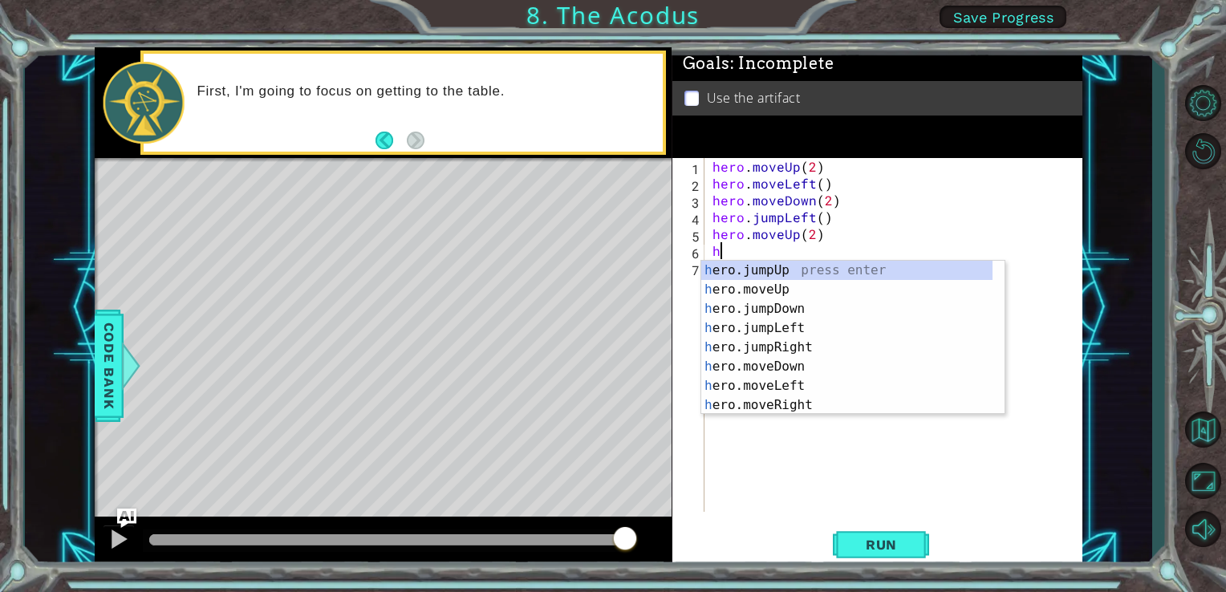
type textarea "he"
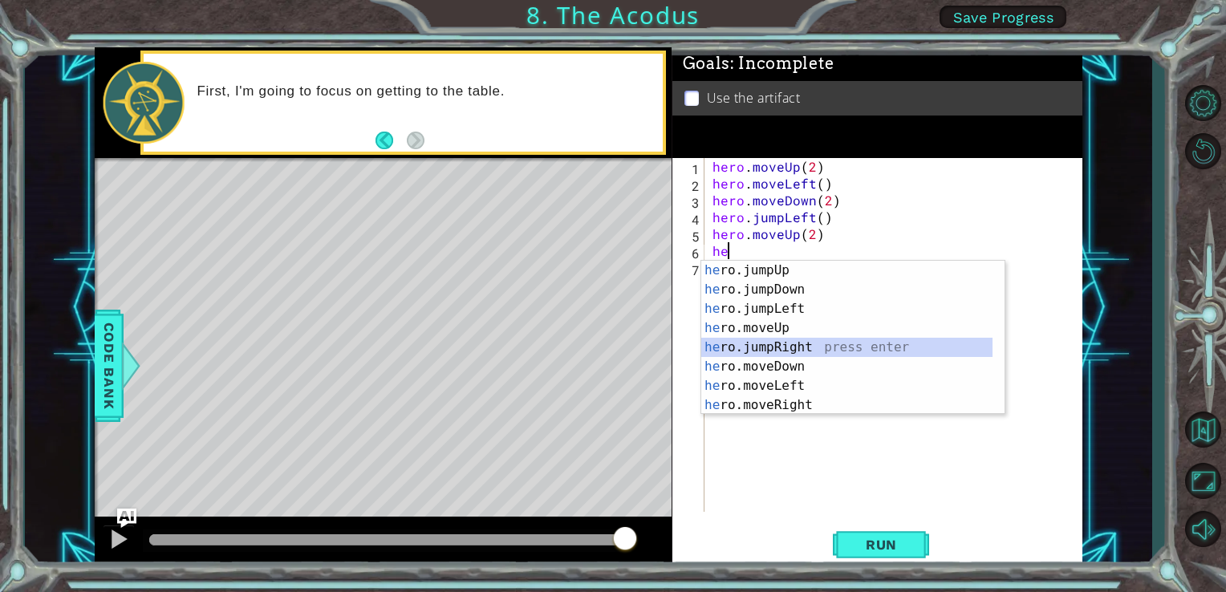
click at [791, 352] on div "he ro.jumpUp press enter he ro.jumpDown press enter he ro.jumpLeft press enter …" at bounding box center [847, 357] width 291 height 193
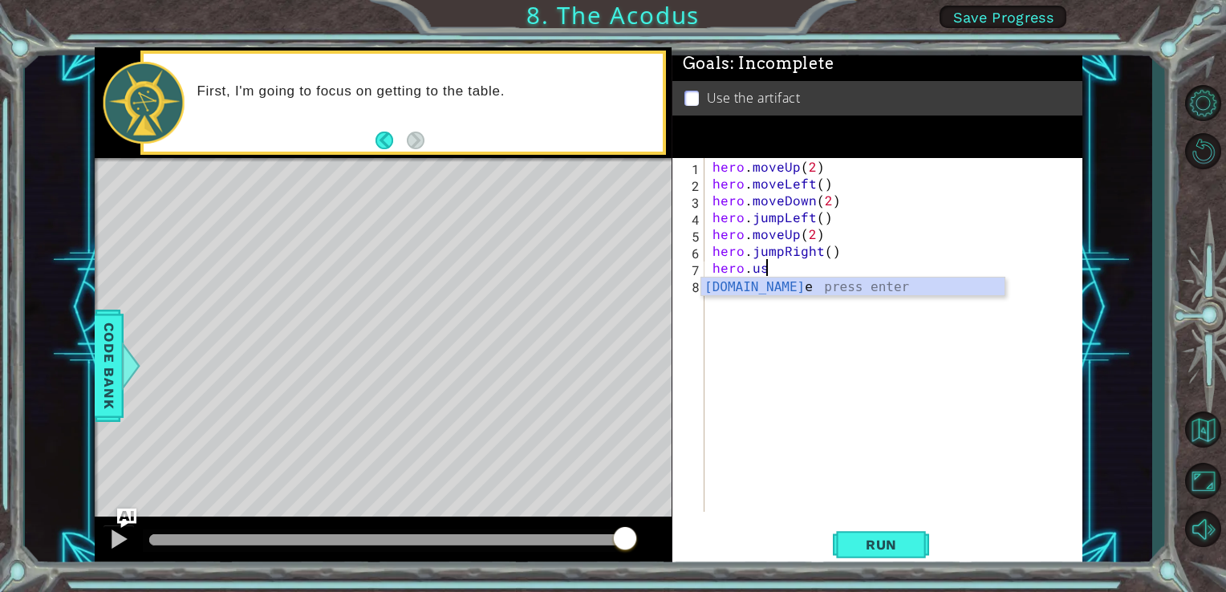
scroll to position [0, 2]
click at [732, 287] on div "hero.use press enter" at bounding box center [853, 307] width 303 height 58
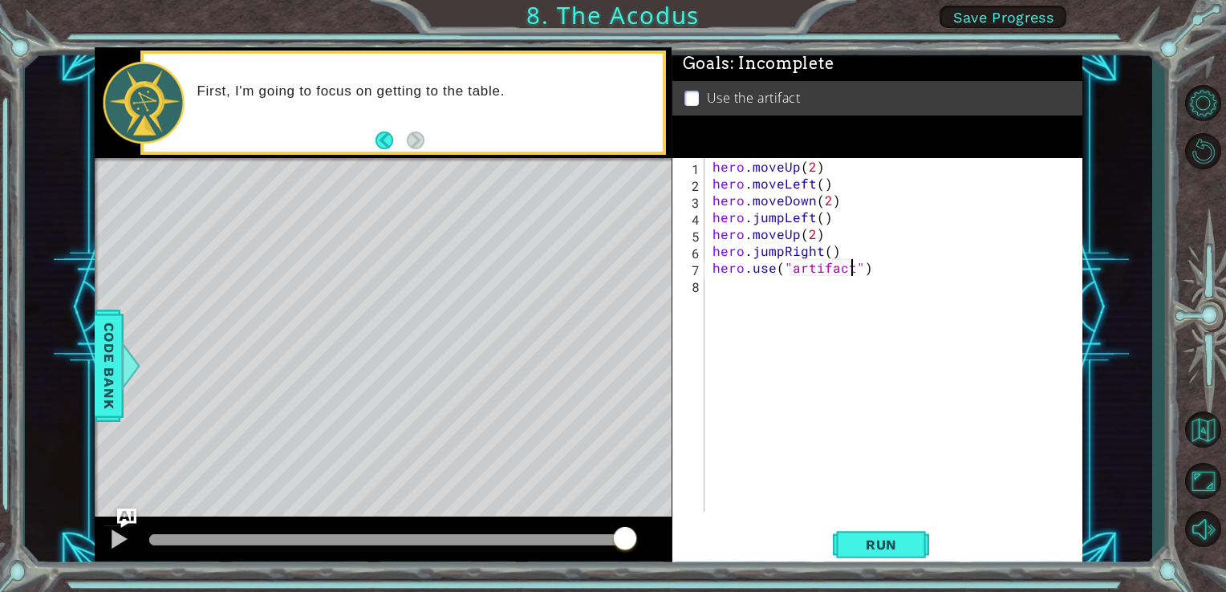
scroll to position [0, 8]
click at [885, 549] on span "Run" at bounding box center [881, 545] width 63 height 16
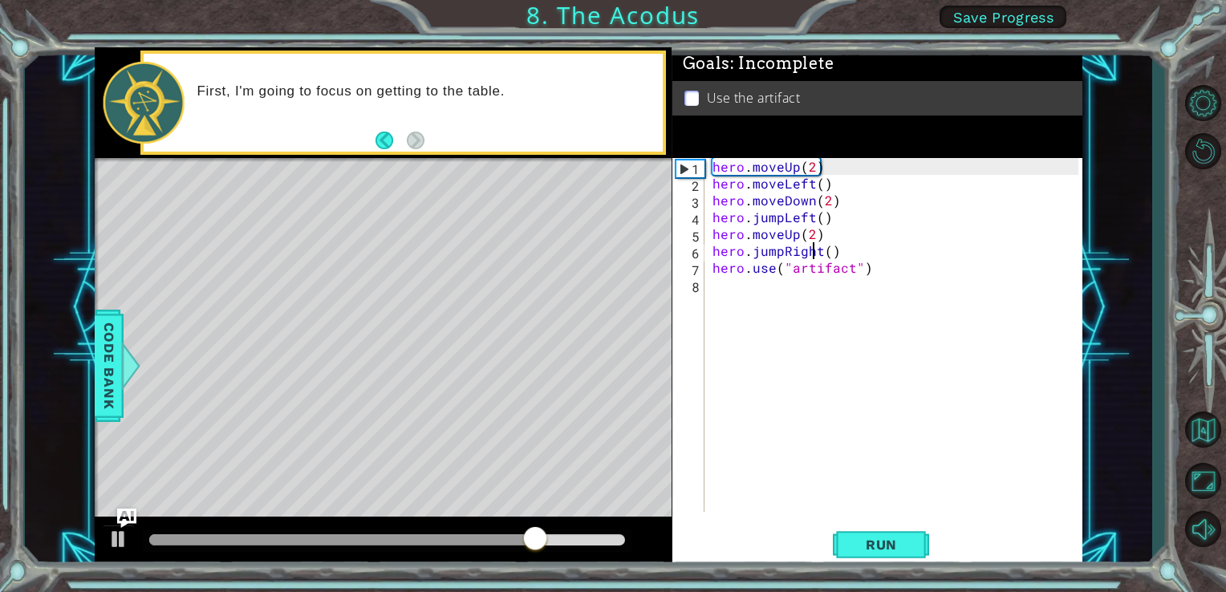
click at [815, 252] on div "hero . moveUp ( 2 ) hero . moveLeft ( ) hero . moveDown ( 2 ) hero . jumpLeft (…" at bounding box center [899, 352] width 378 height 388
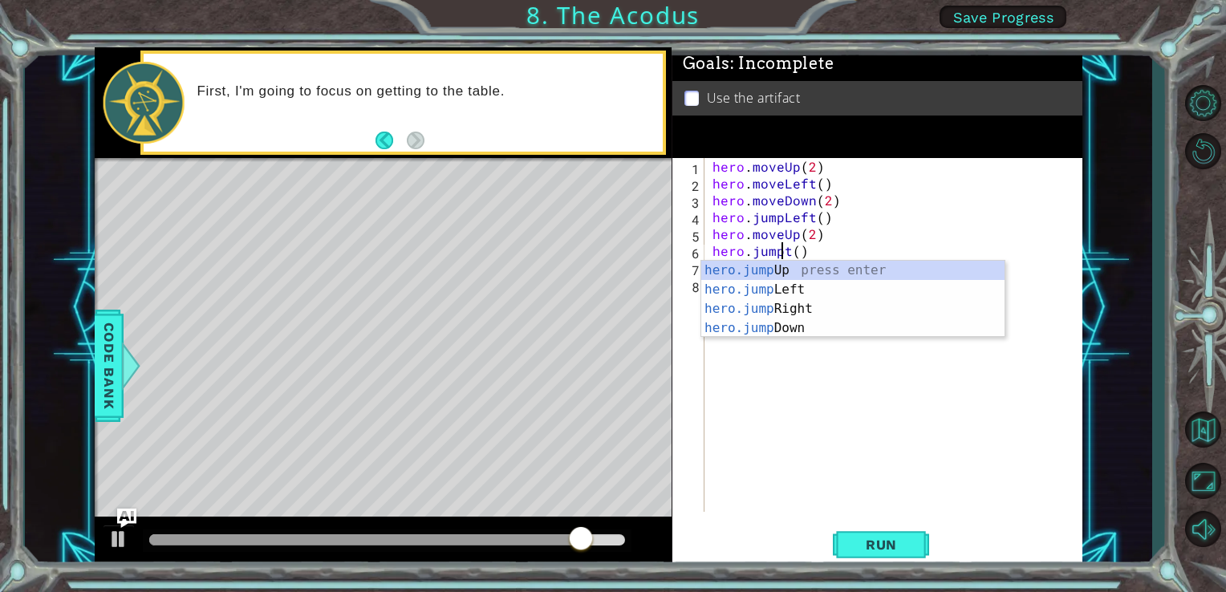
scroll to position [0, 4]
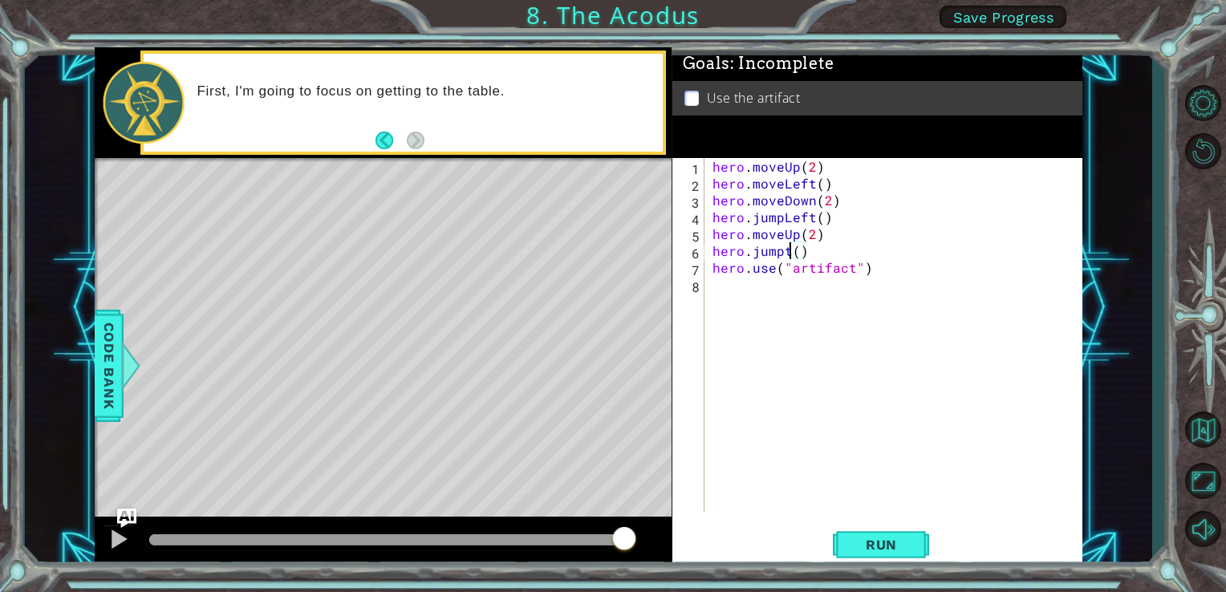
click at [788, 254] on div "hero . moveUp ( 2 ) hero . moveLeft ( ) hero . moveDown ( 2 ) hero . jumpLeft (…" at bounding box center [899, 352] width 378 height 388
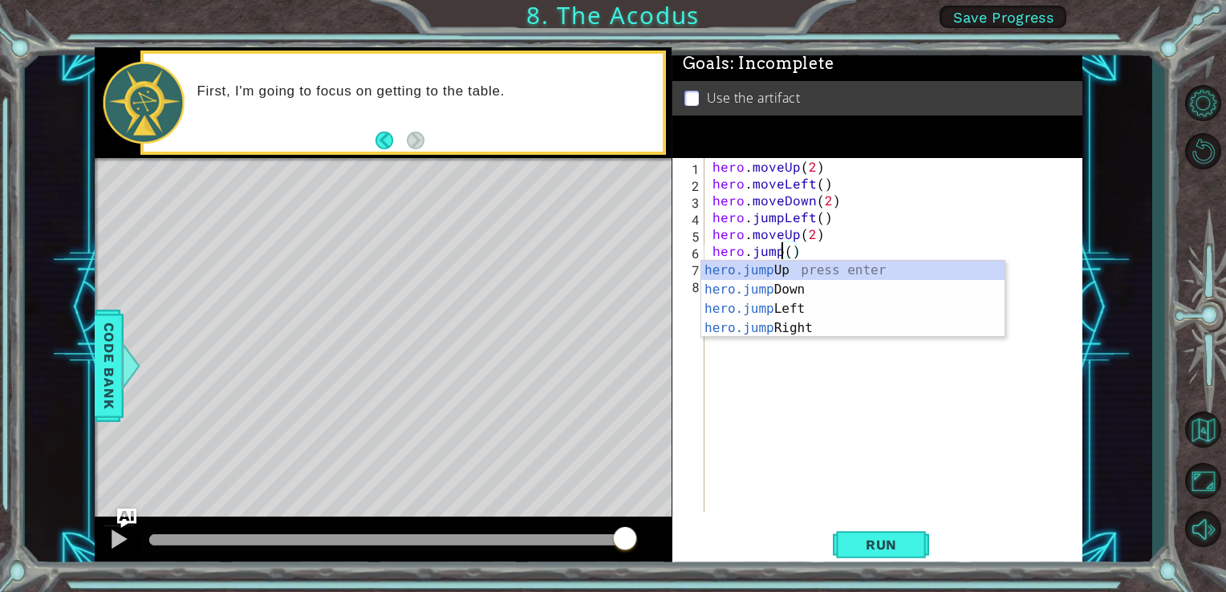
click at [798, 250] on div "hero . moveUp ( 2 ) hero . moveLeft ( ) hero . moveDown ( 2 ) hero . jumpLeft (…" at bounding box center [899, 352] width 378 height 388
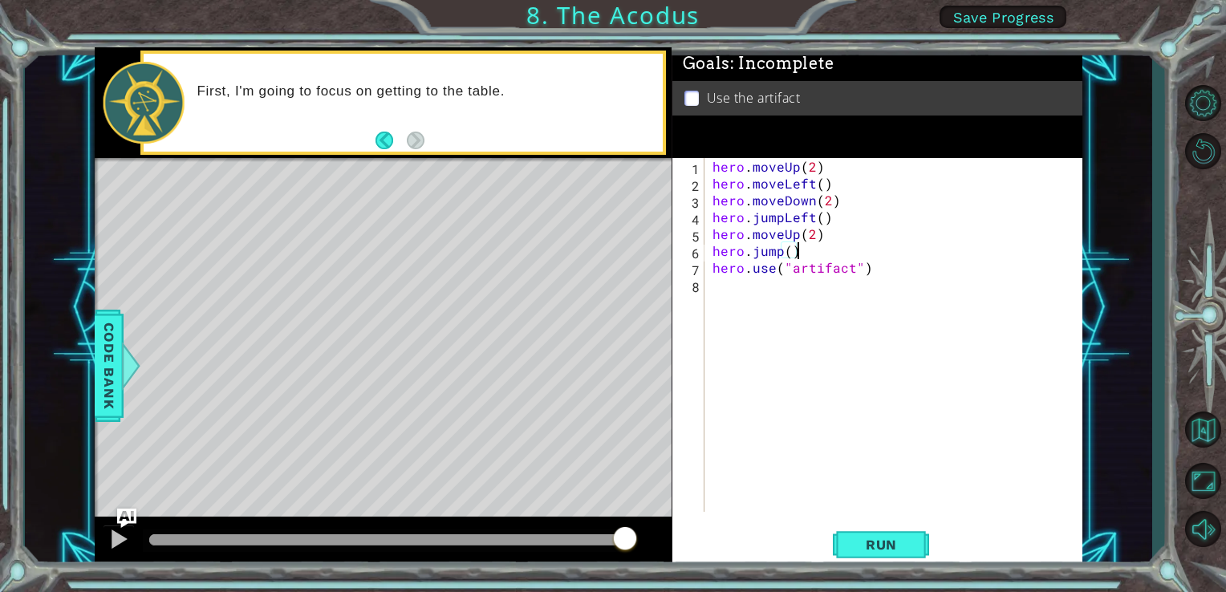
click at [798, 250] on div "hero . moveUp ( 2 ) hero . moveLeft ( ) hero . moveDown ( 2 ) hero . jumpLeft (…" at bounding box center [899, 352] width 378 height 388
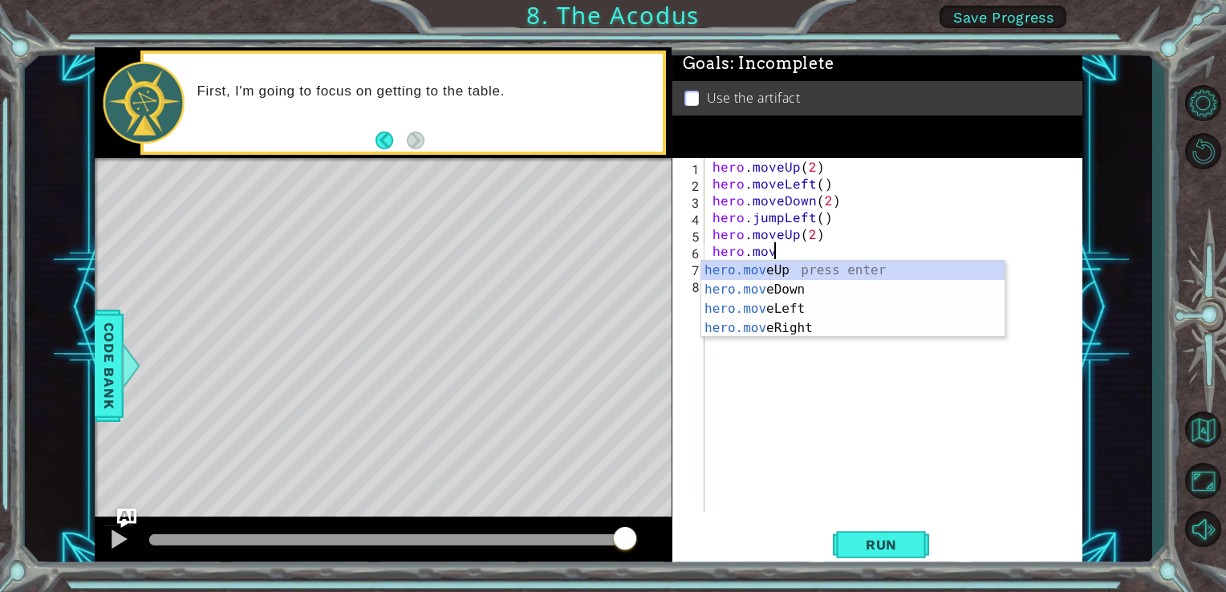
scroll to position [0, 3]
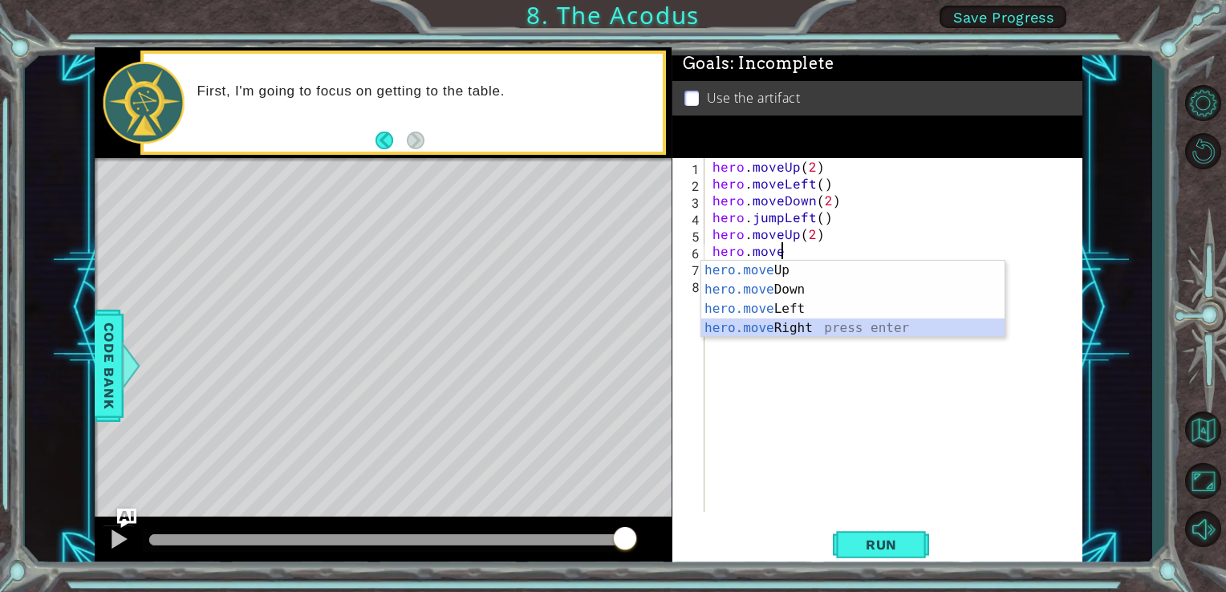
click at [792, 322] on div "hero.move Up press enter hero.move Down press enter hero.move Left press enter …" at bounding box center [853, 319] width 303 height 116
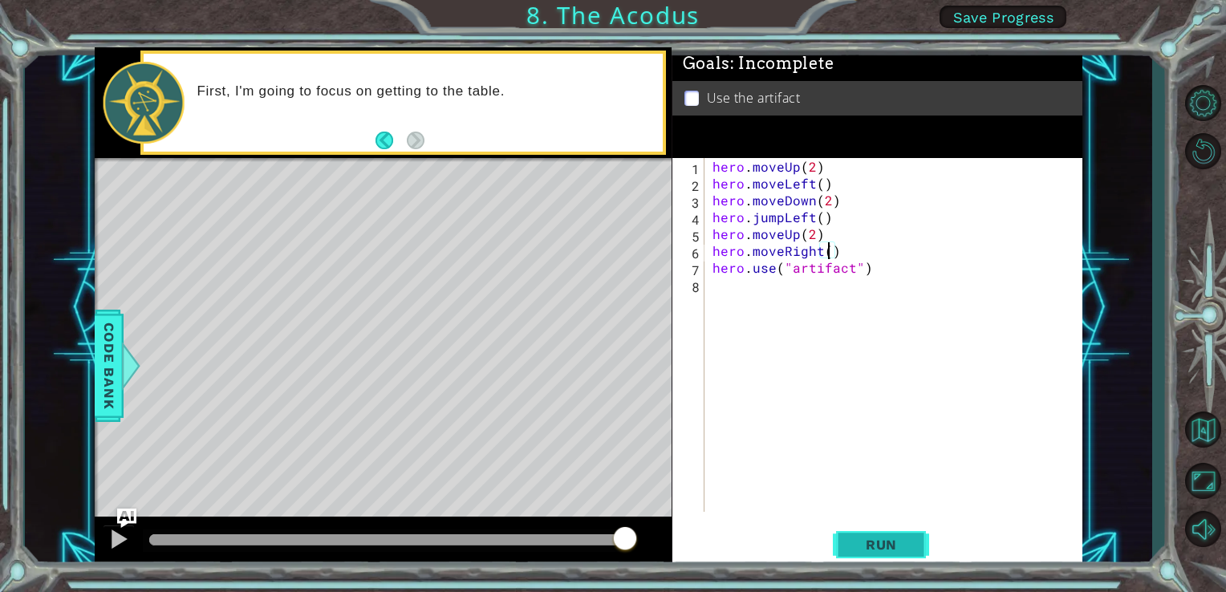
type textarea "hero.moveRight()"
click at [883, 552] on span "Run" at bounding box center [881, 545] width 63 height 16
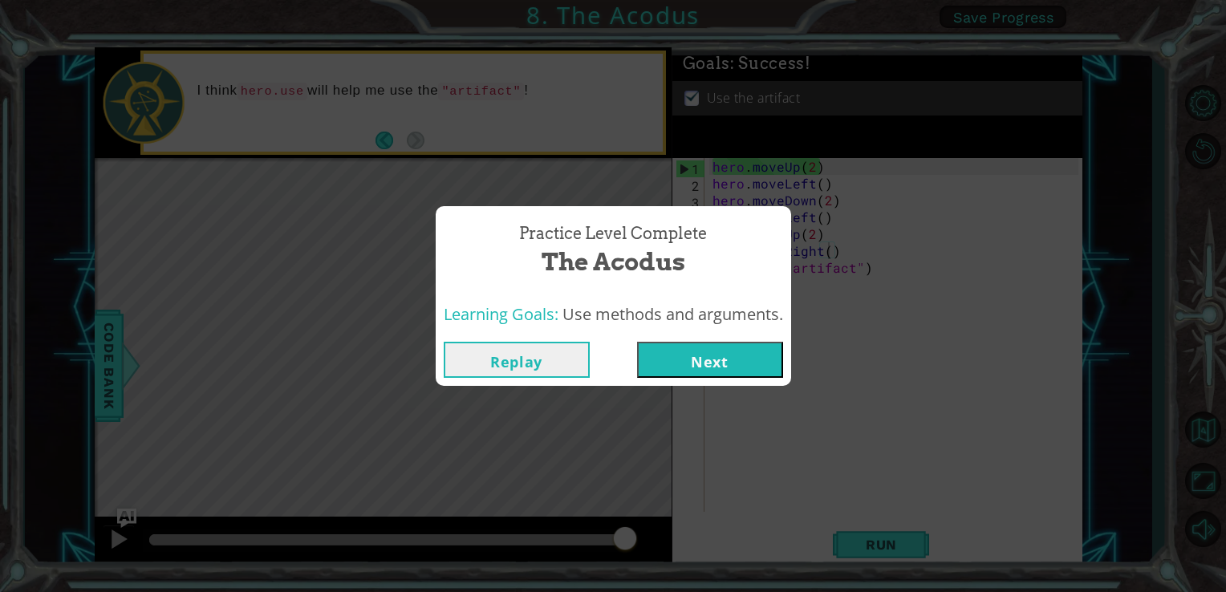
click at [696, 358] on button "Next" at bounding box center [710, 360] width 146 height 36
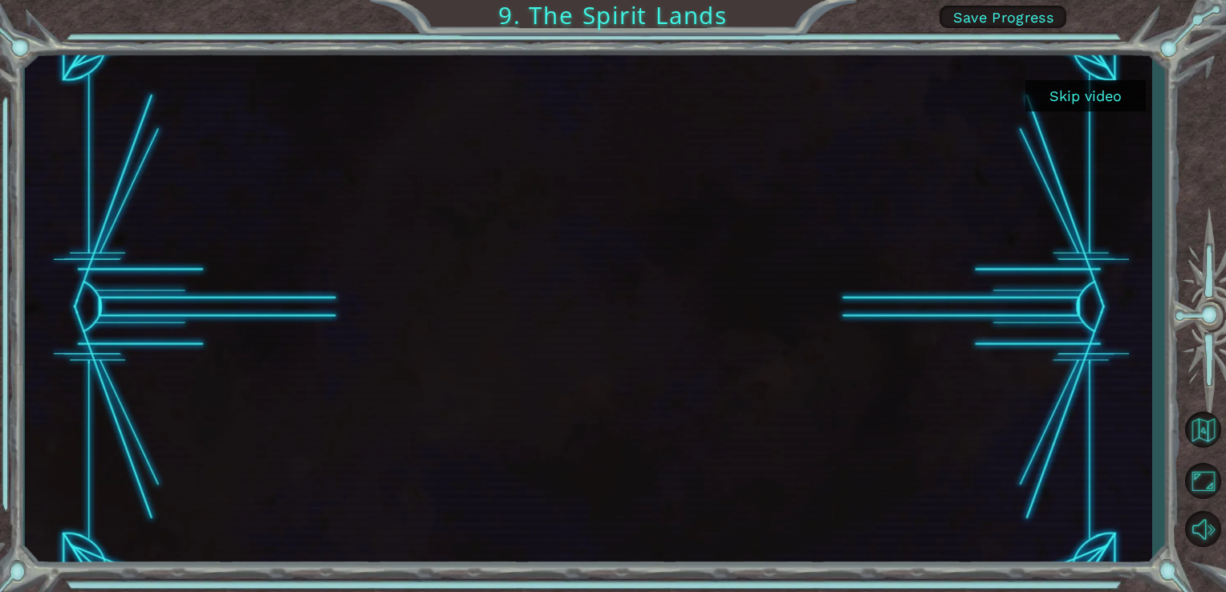
click at [1057, 95] on button "Skip video" at bounding box center [1086, 95] width 120 height 31
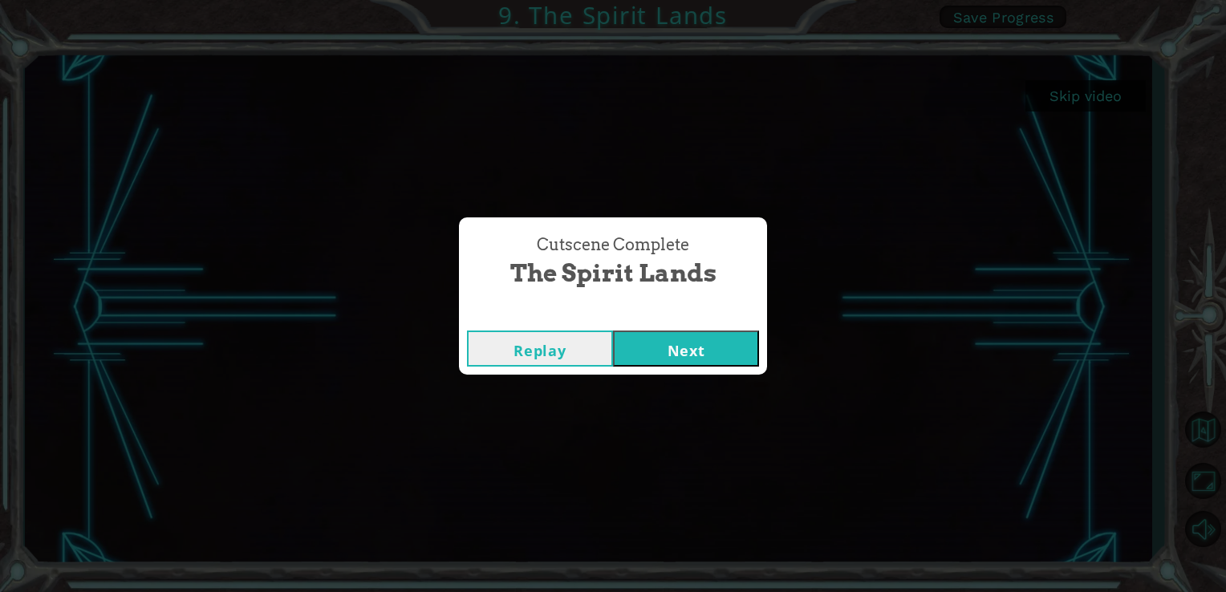
click at [720, 342] on button "Next" at bounding box center [686, 349] width 146 height 36
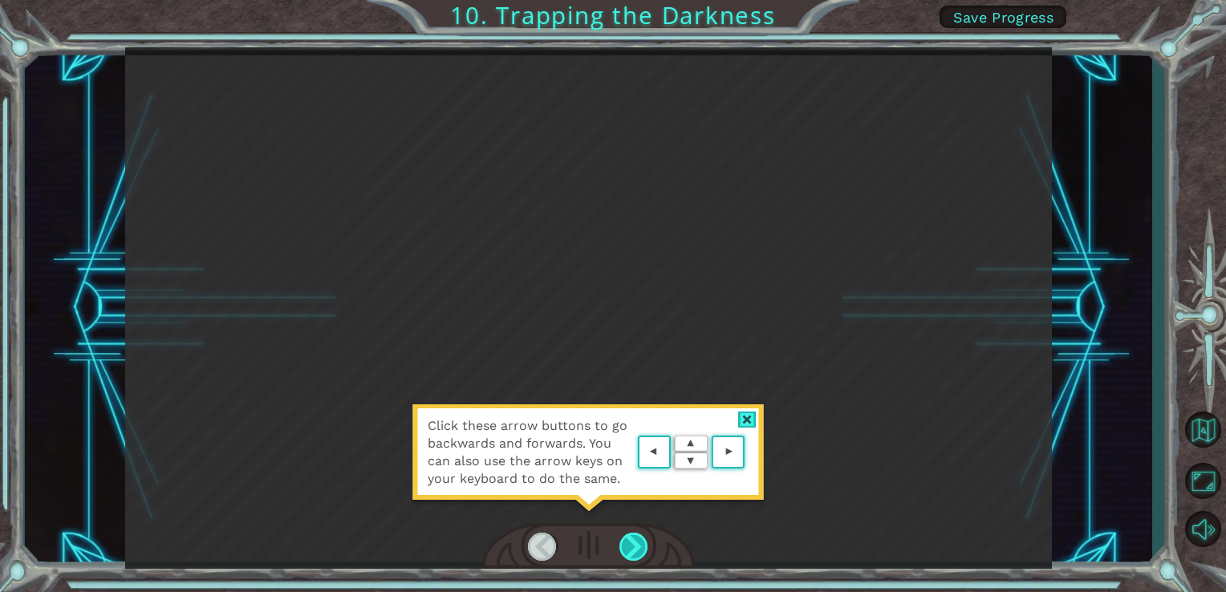
click at [624, 534] on div at bounding box center [635, 547] width 30 height 28
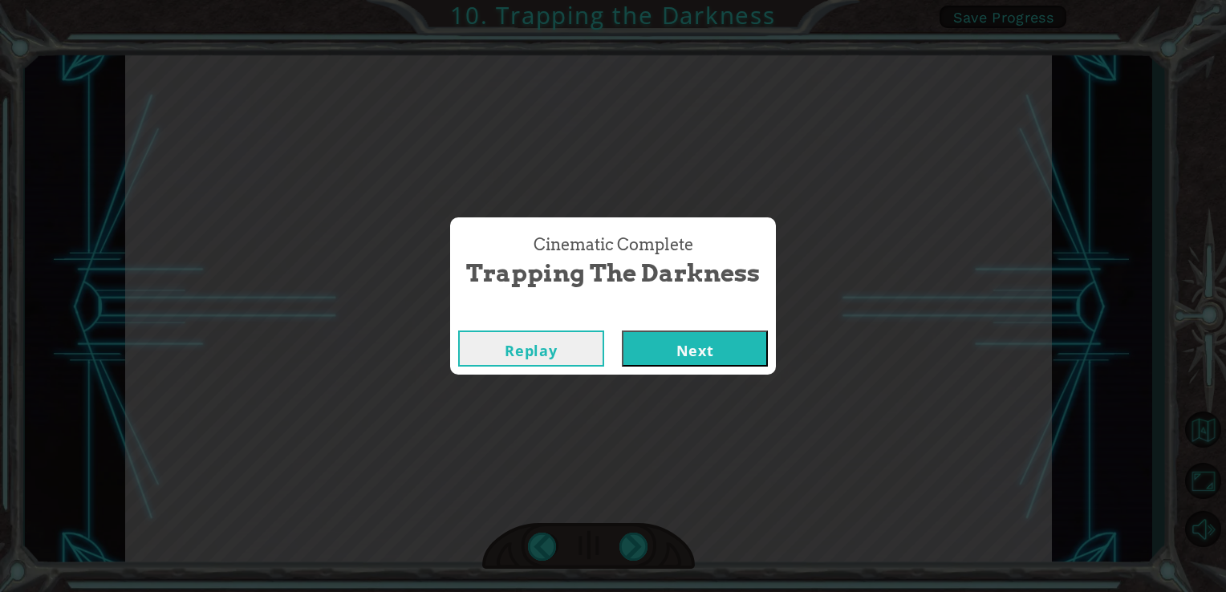
click at [676, 344] on button "Next" at bounding box center [695, 349] width 146 height 36
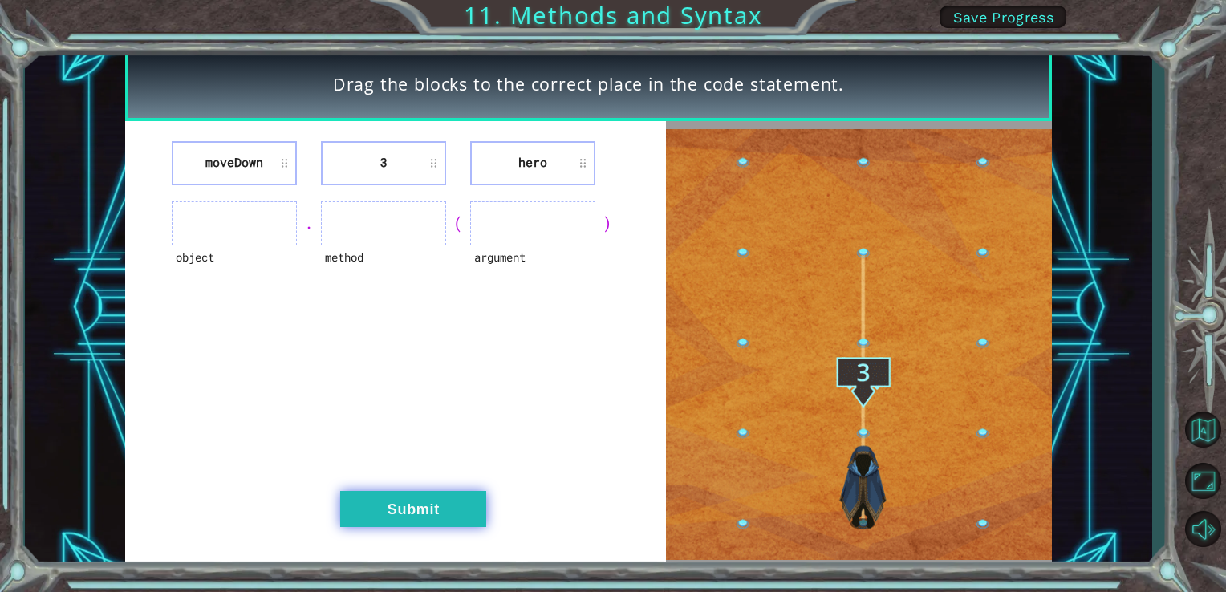
click at [412, 510] on button "Submit" at bounding box center [413, 509] width 146 height 36
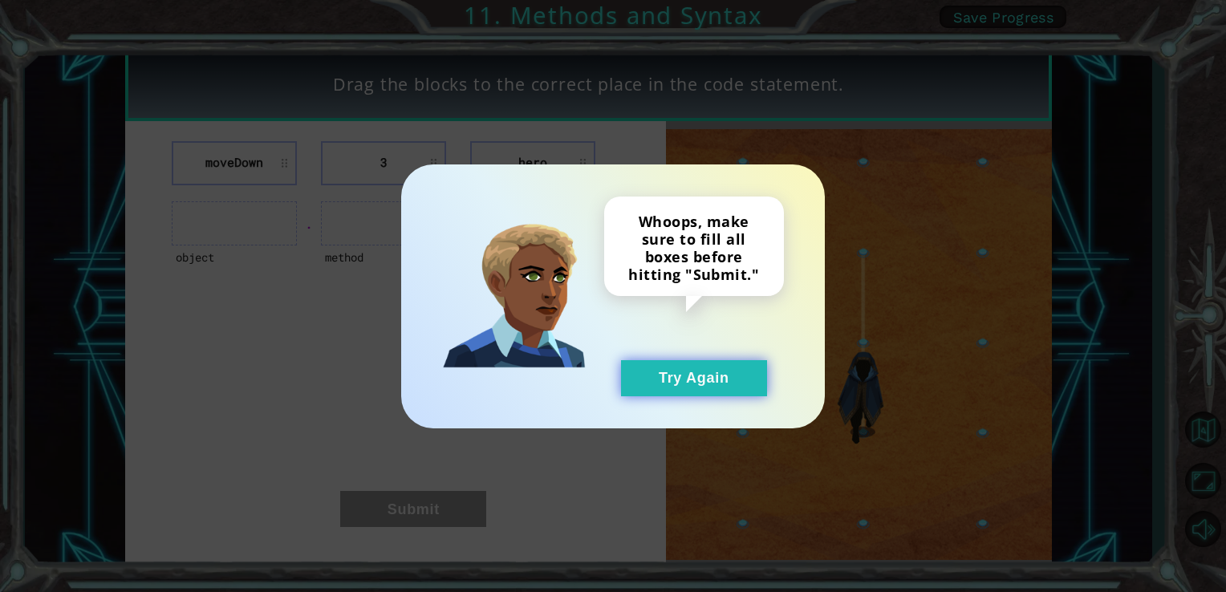
click at [677, 364] on button "Try Again" at bounding box center [694, 378] width 146 height 36
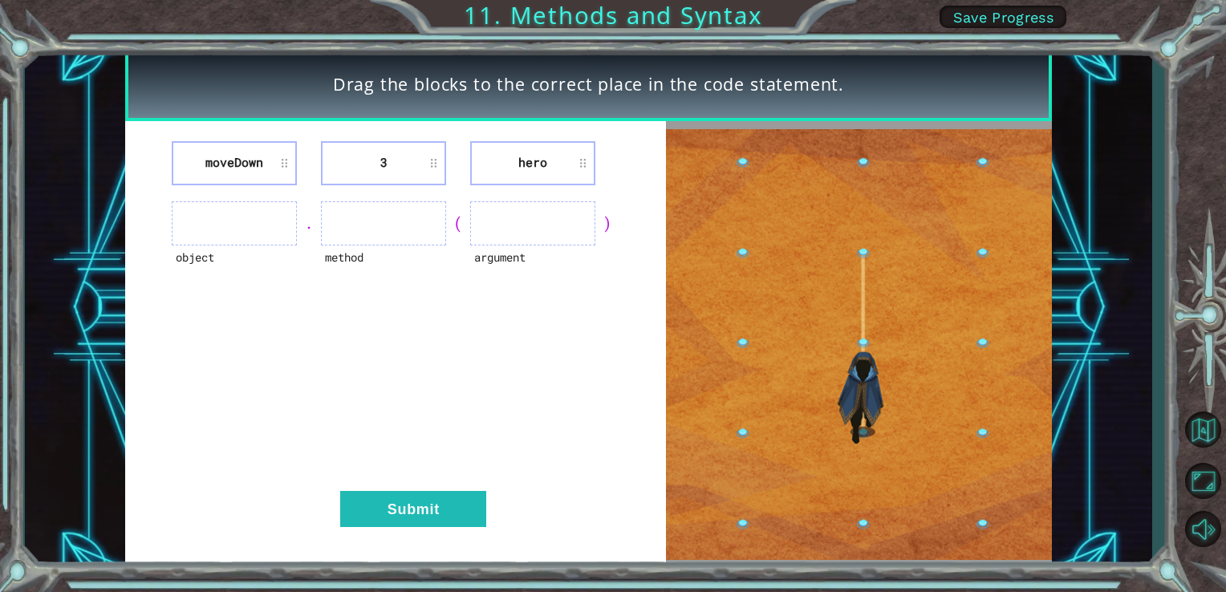
click at [238, 223] on ul at bounding box center [234, 223] width 125 height 44
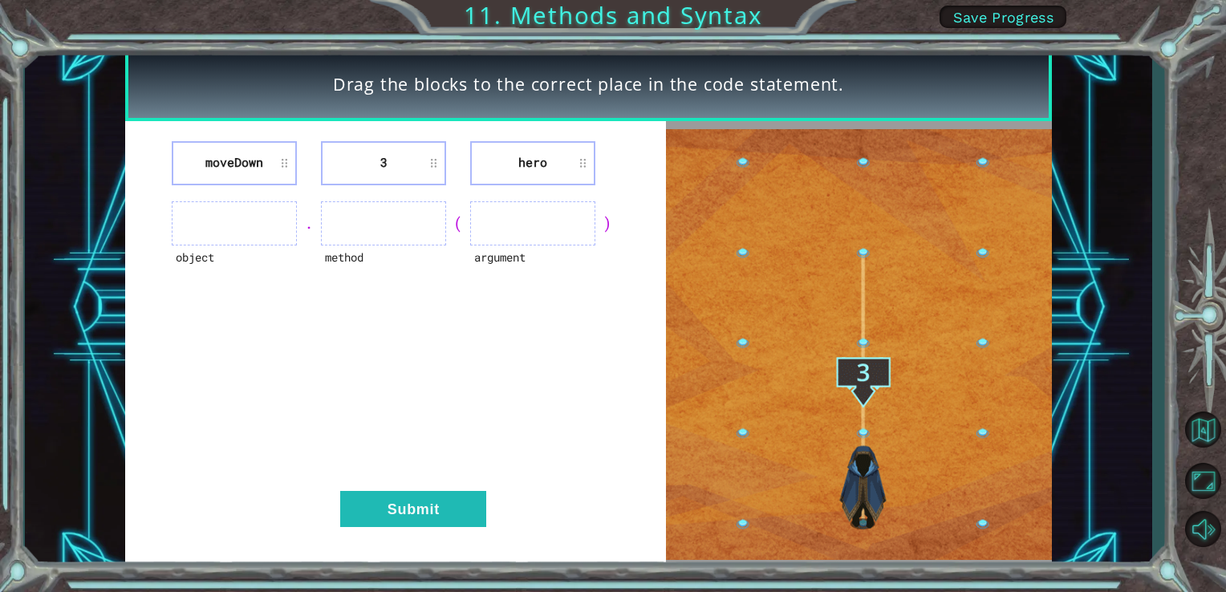
click at [238, 223] on ul at bounding box center [234, 223] width 125 height 44
click at [234, 223] on ul at bounding box center [234, 223] width 125 height 44
click at [283, 169] on li "moveDown" at bounding box center [234, 163] width 125 height 44
click at [283, 167] on li "moveDown" at bounding box center [234, 163] width 125 height 44
click at [252, 156] on li "moveDown" at bounding box center [234, 163] width 125 height 44
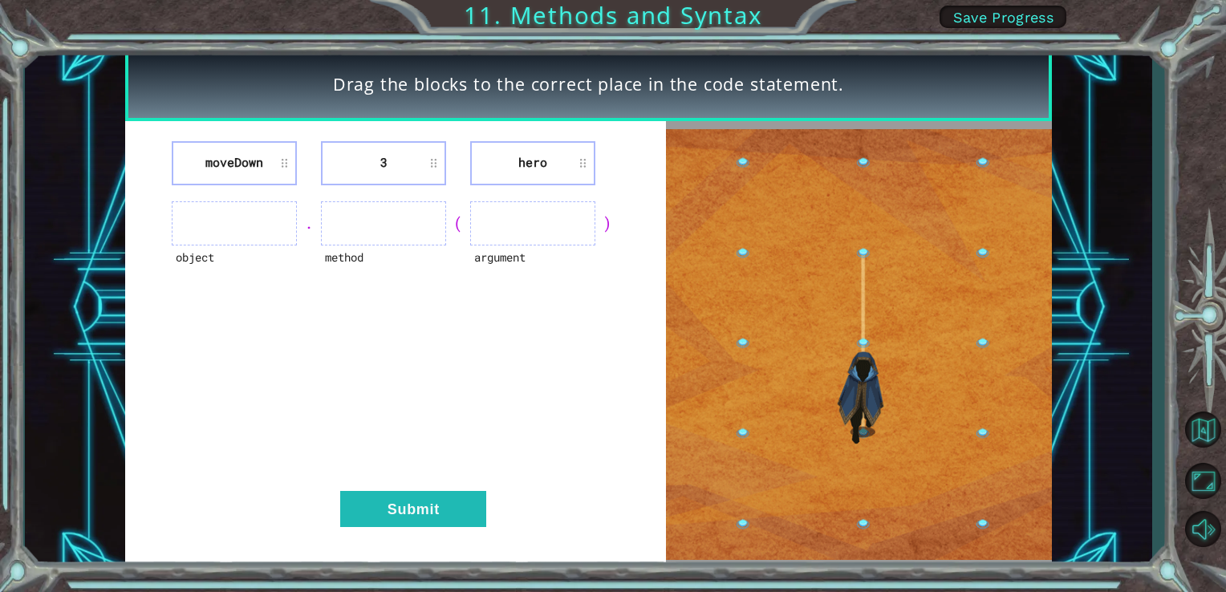
click at [252, 156] on li "moveDown" at bounding box center [234, 163] width 125 height 44
click at [270, 161] on li "moveDown" at bounding box center [234, 163] width 125 height 44
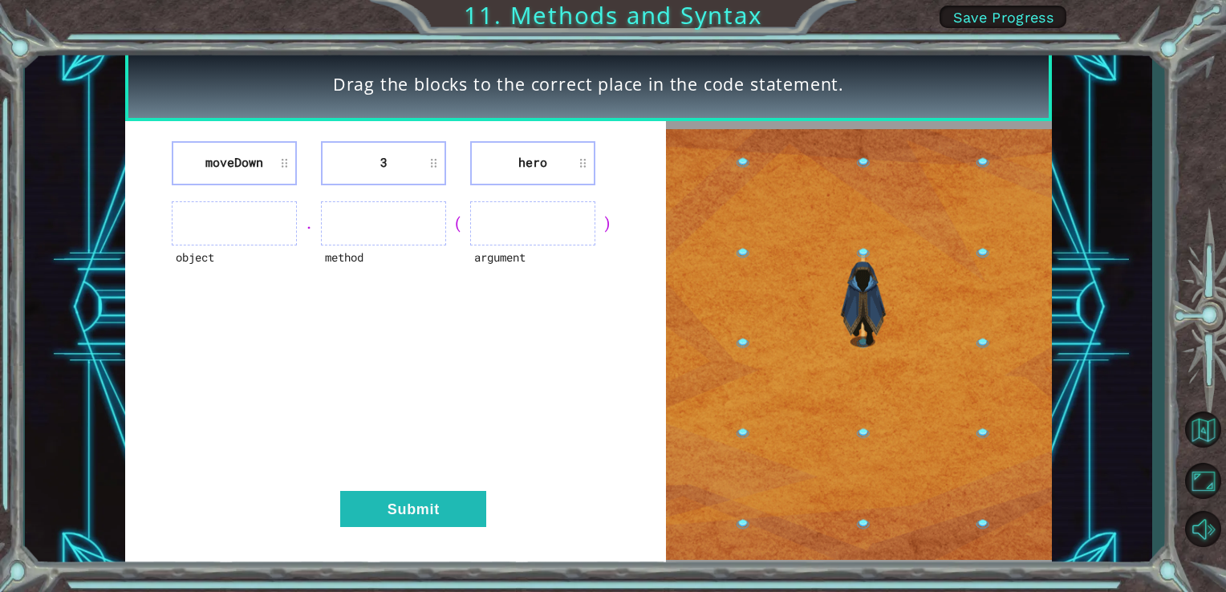
drag, startPoint x: 270, startPoint y: 161, endPoint x: 673, endPoint y: 299, distance: 425.9
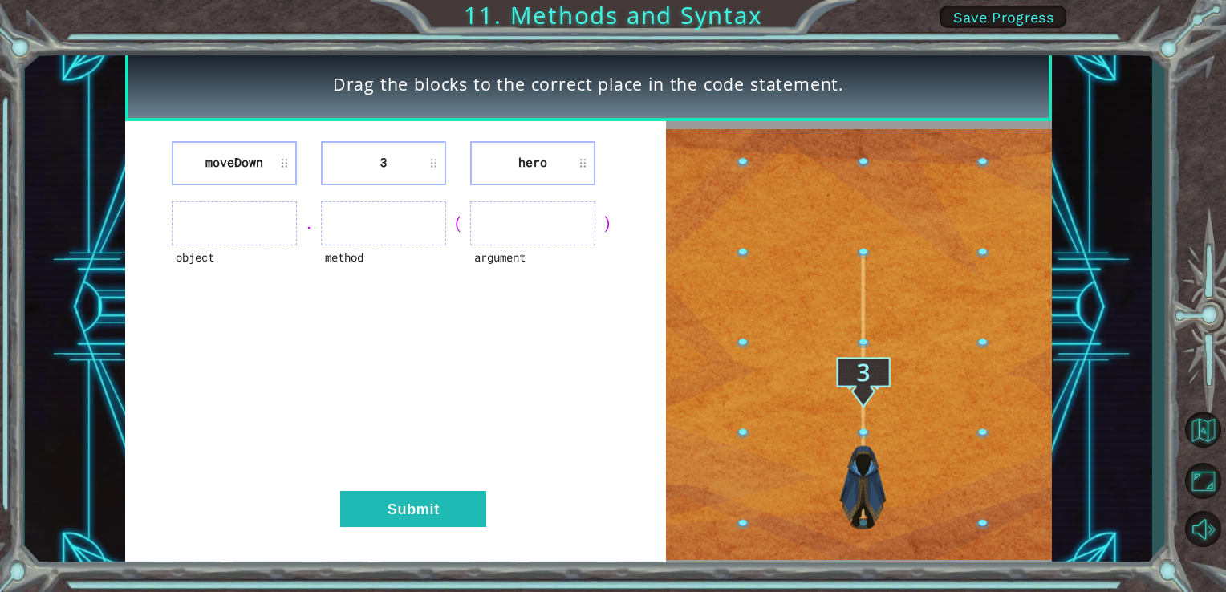
click at [673, 299] on img at bounding box center [859, 344] width 386 height 430
click at [593, 168] on li "hero" at bounding box center [532, 163] width 125 height 44
click at [430, 143] on li "3" at bounding box center [383, 163] width 125 height 44
